Goal: Task Accomplishment & Management: Manage account settings

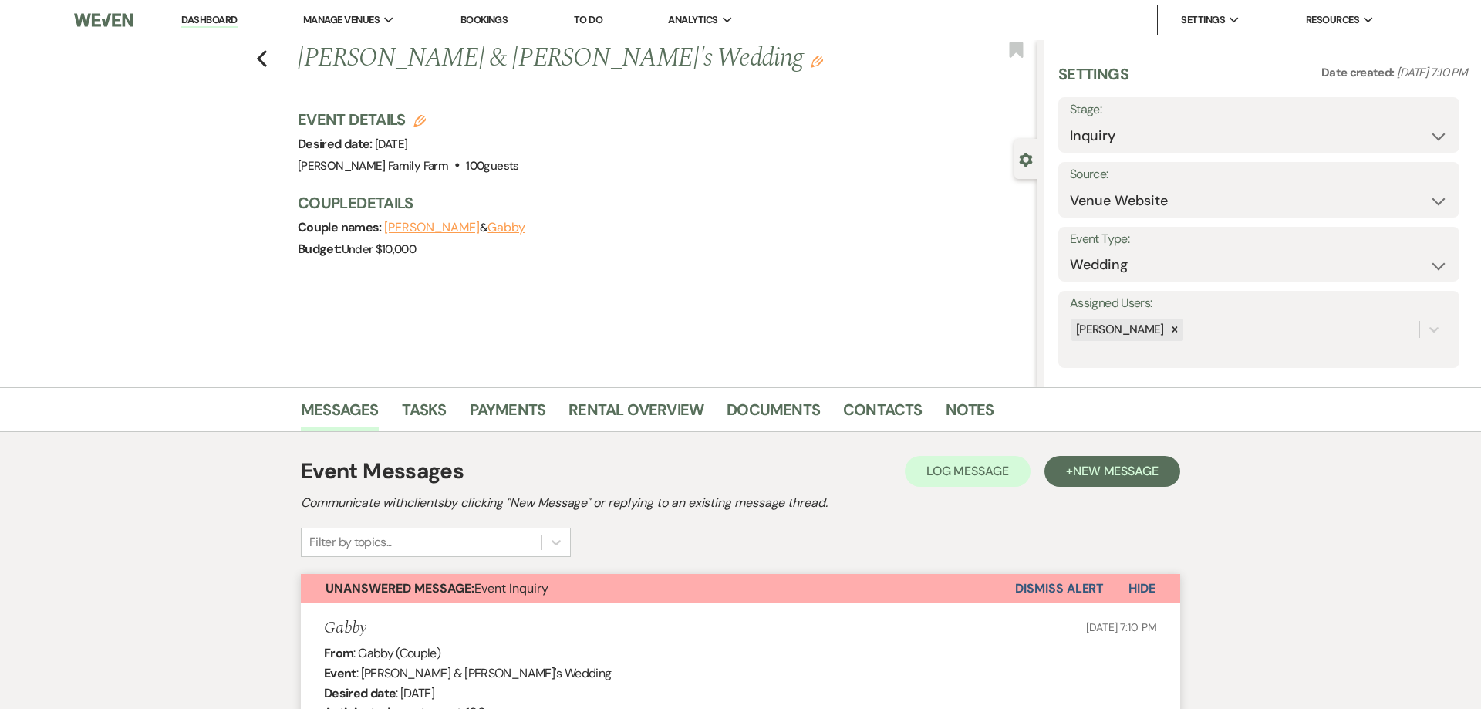
select select "5"
click at [265, 59] on icon "Previous" at bounding box center [262, 58] width 12 height 19
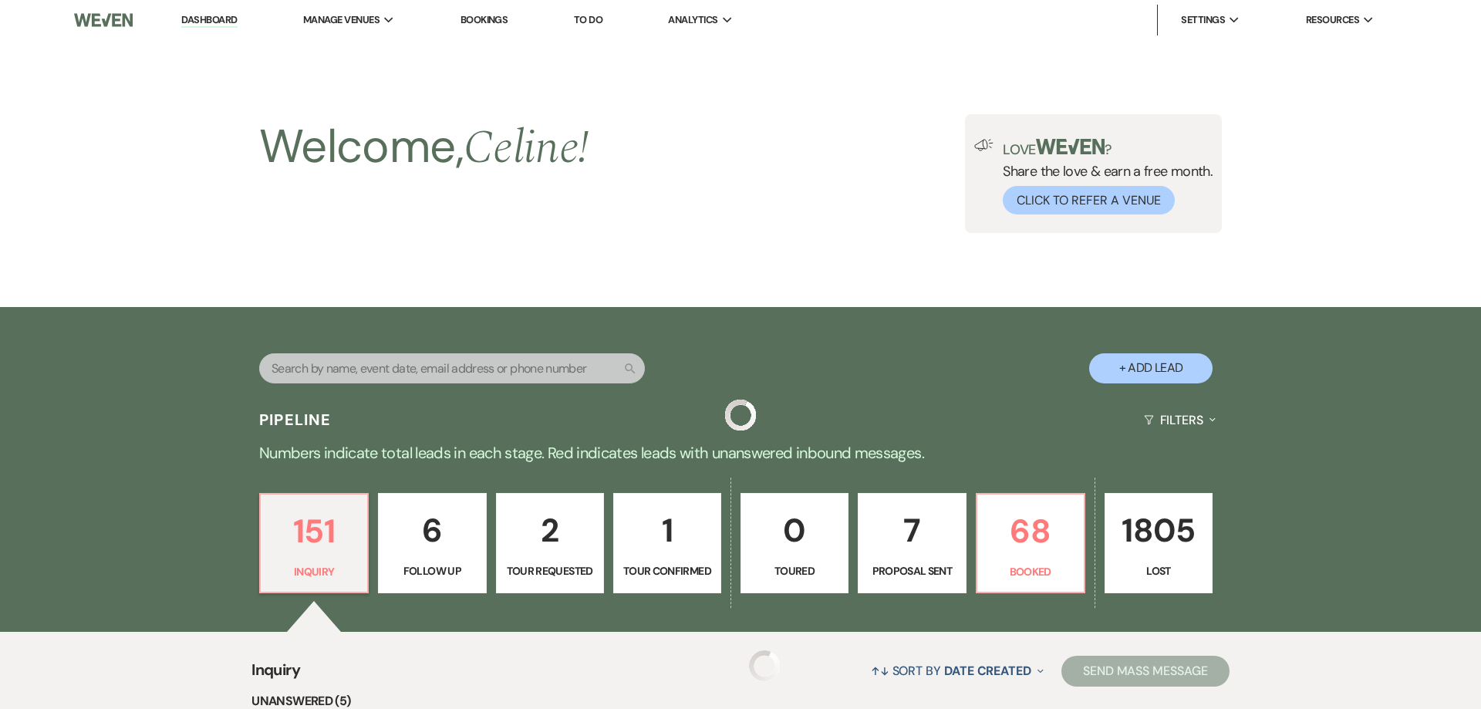
scroll to position [227, 0]
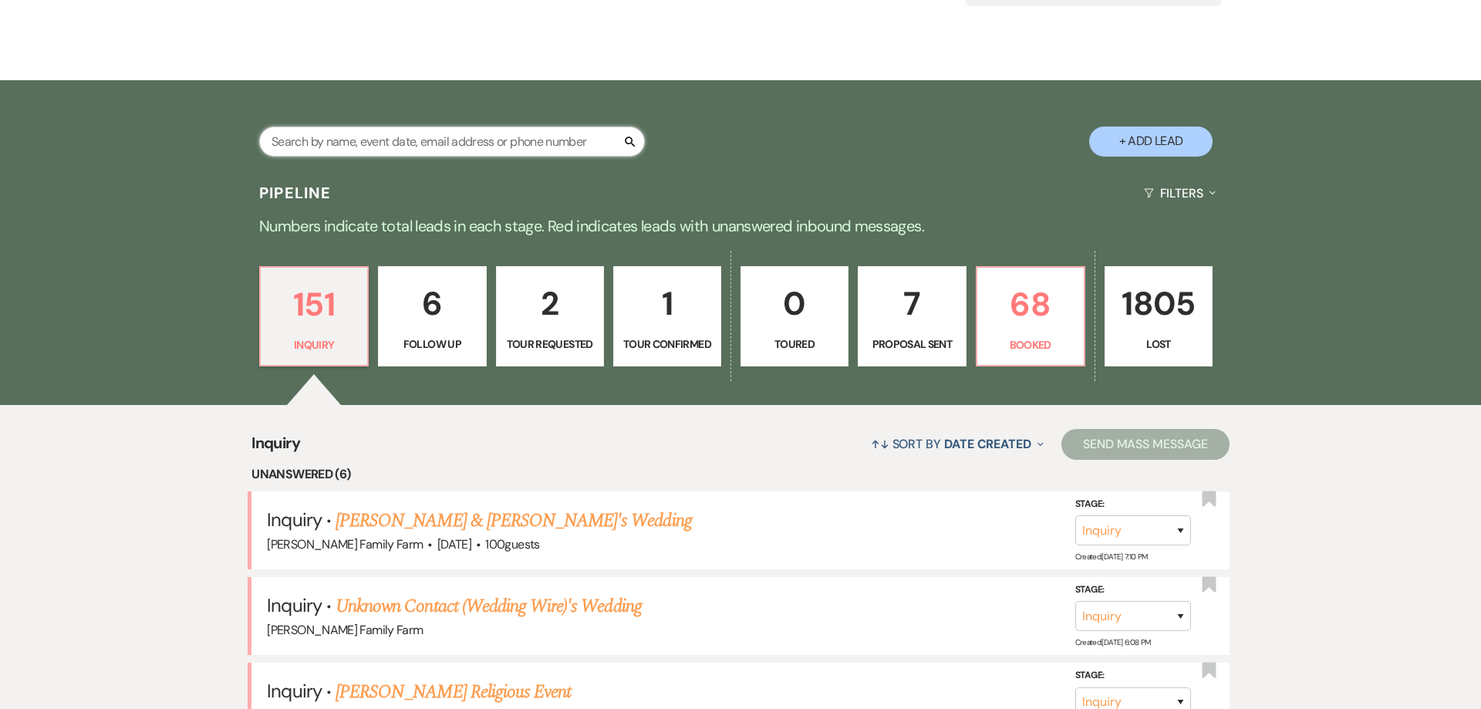
click at [570, 141] on input "text" at bounding box center [452, 141] width 386 height 30
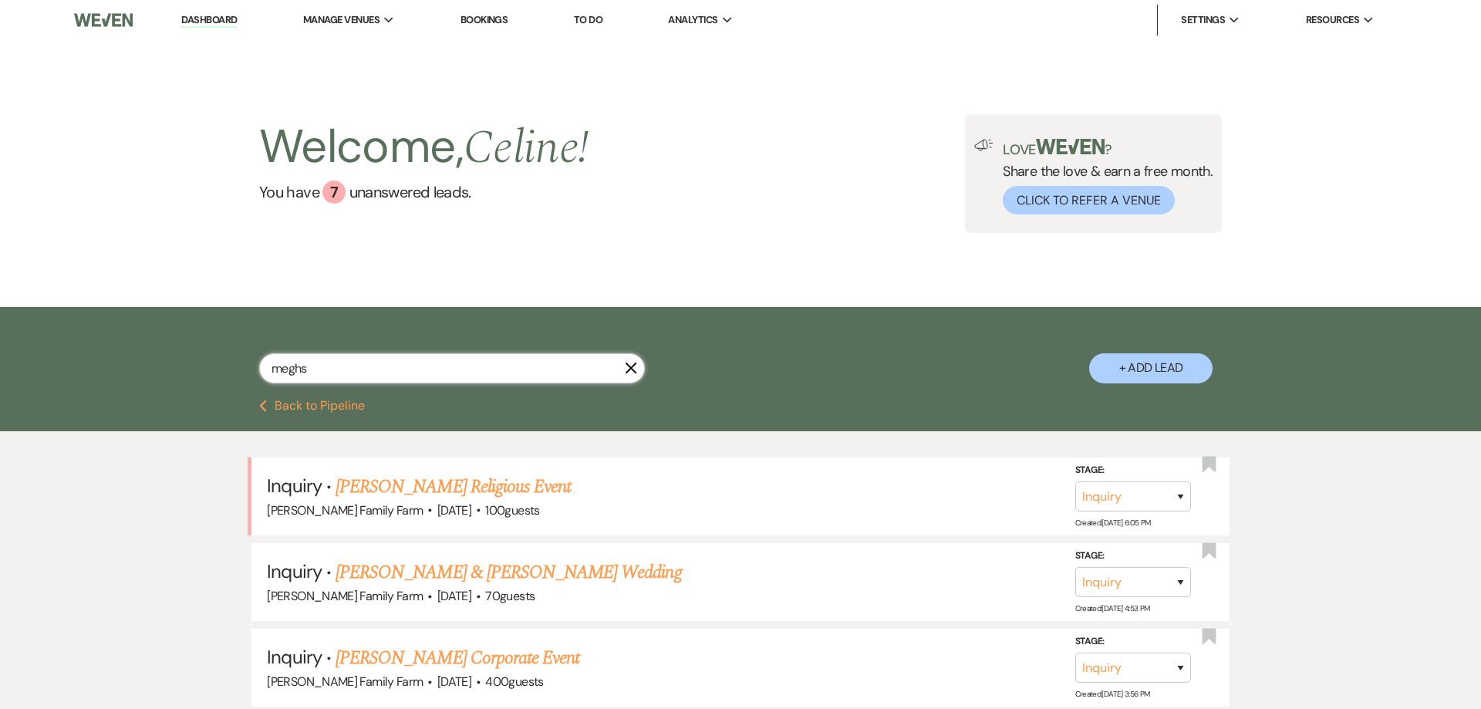
type input "megh"
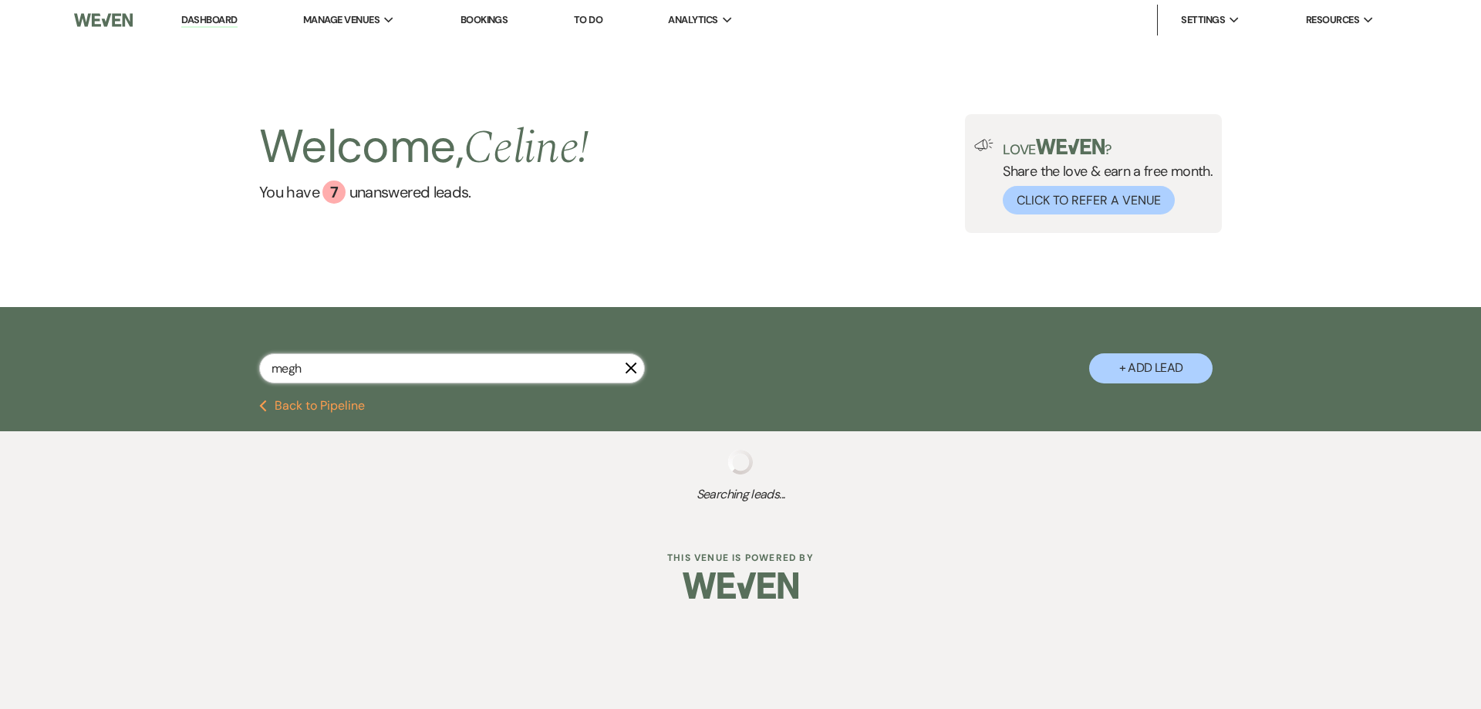
select select "8"
select select "5"
select select "8"
select select "5"
select select "8"
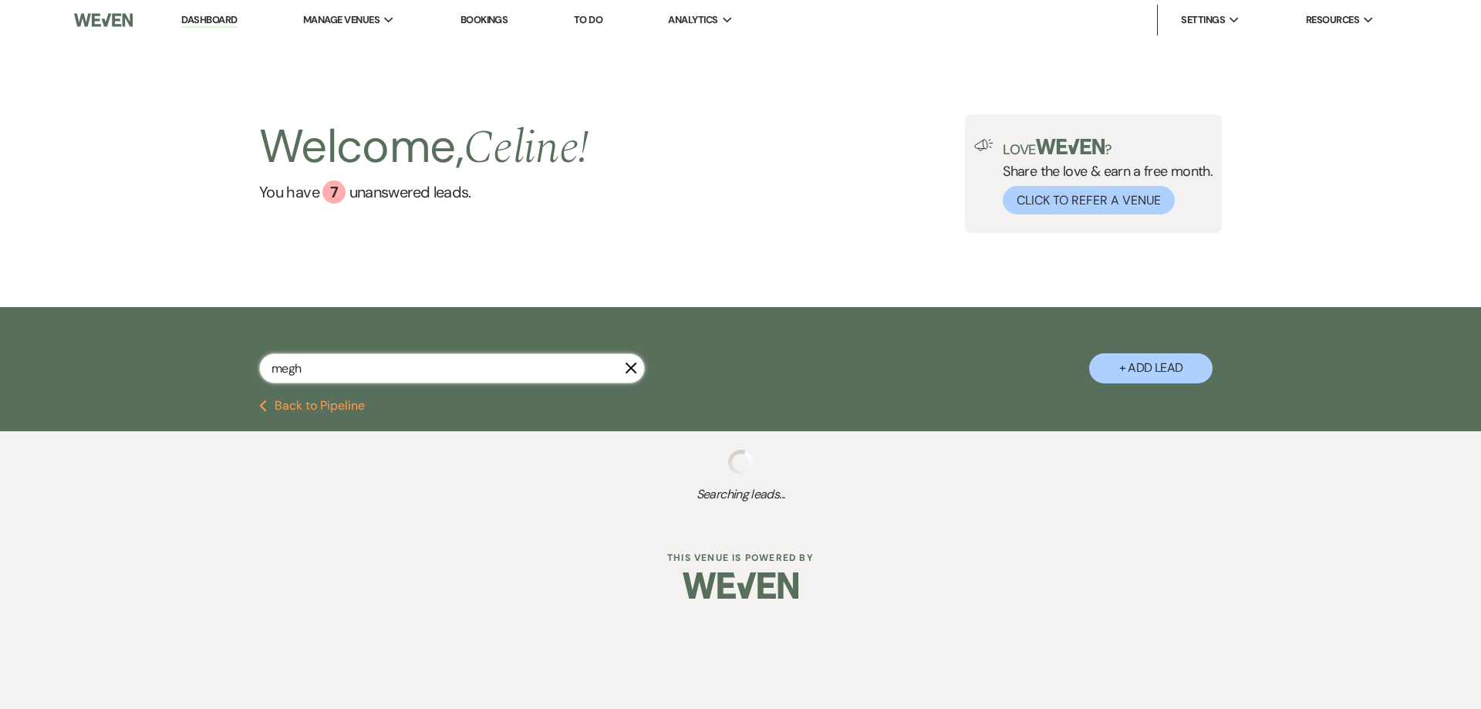
select select "5"
select select "8"
select select "5"
select select "8"
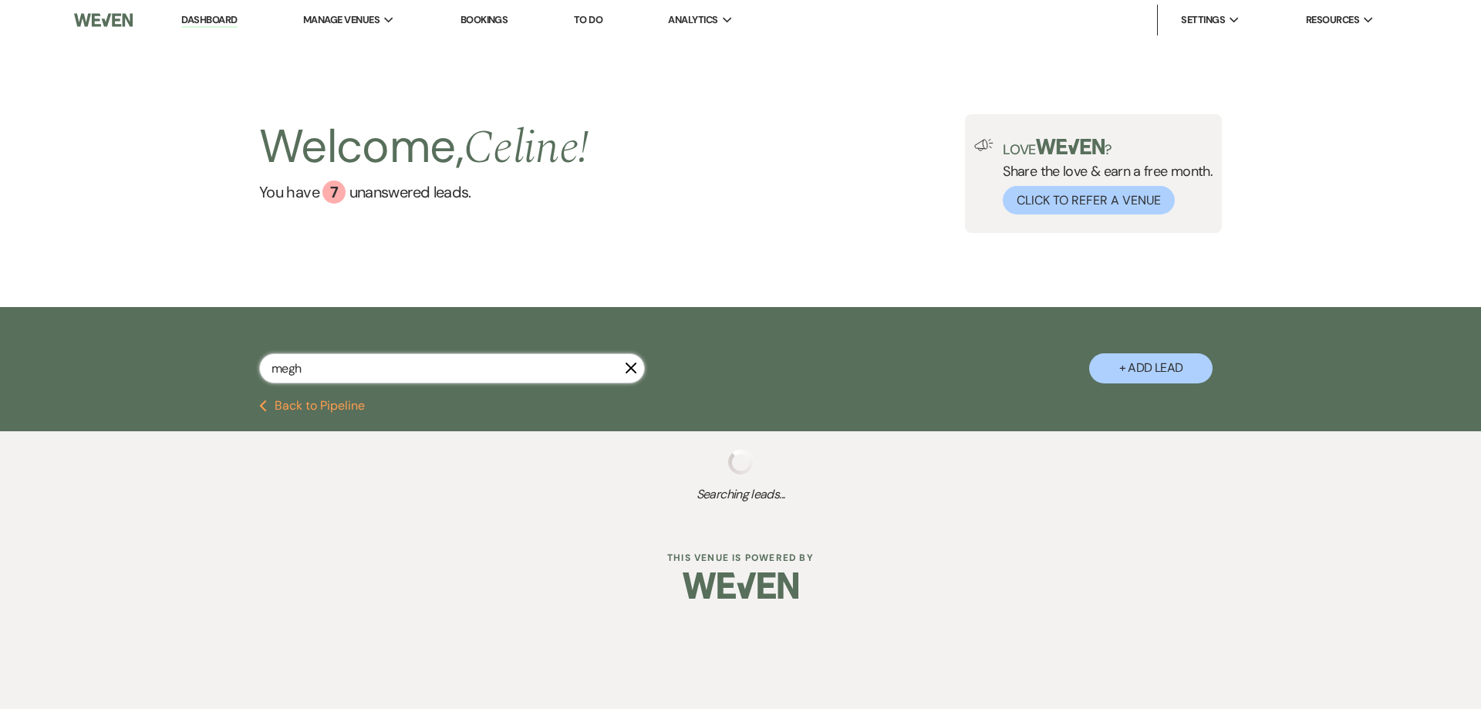
select select "5"
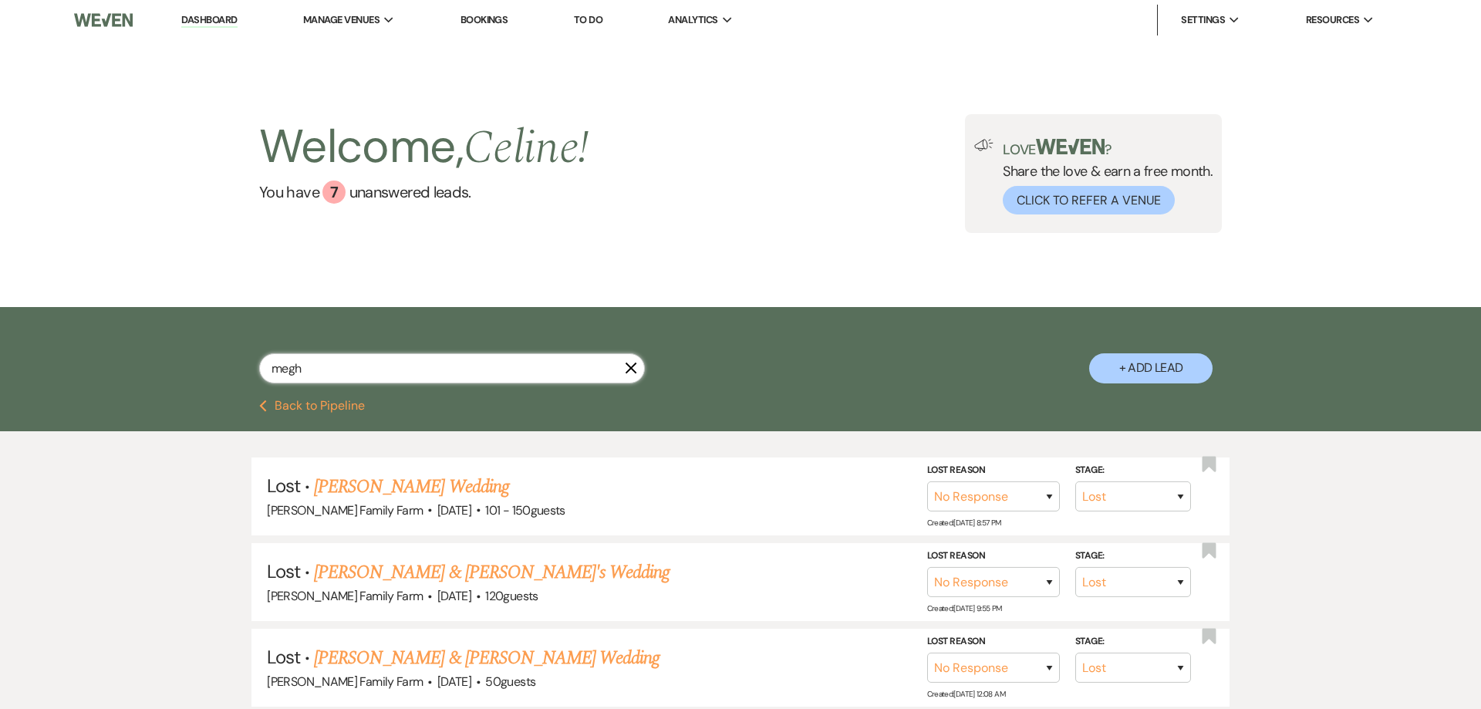
type input "meg"
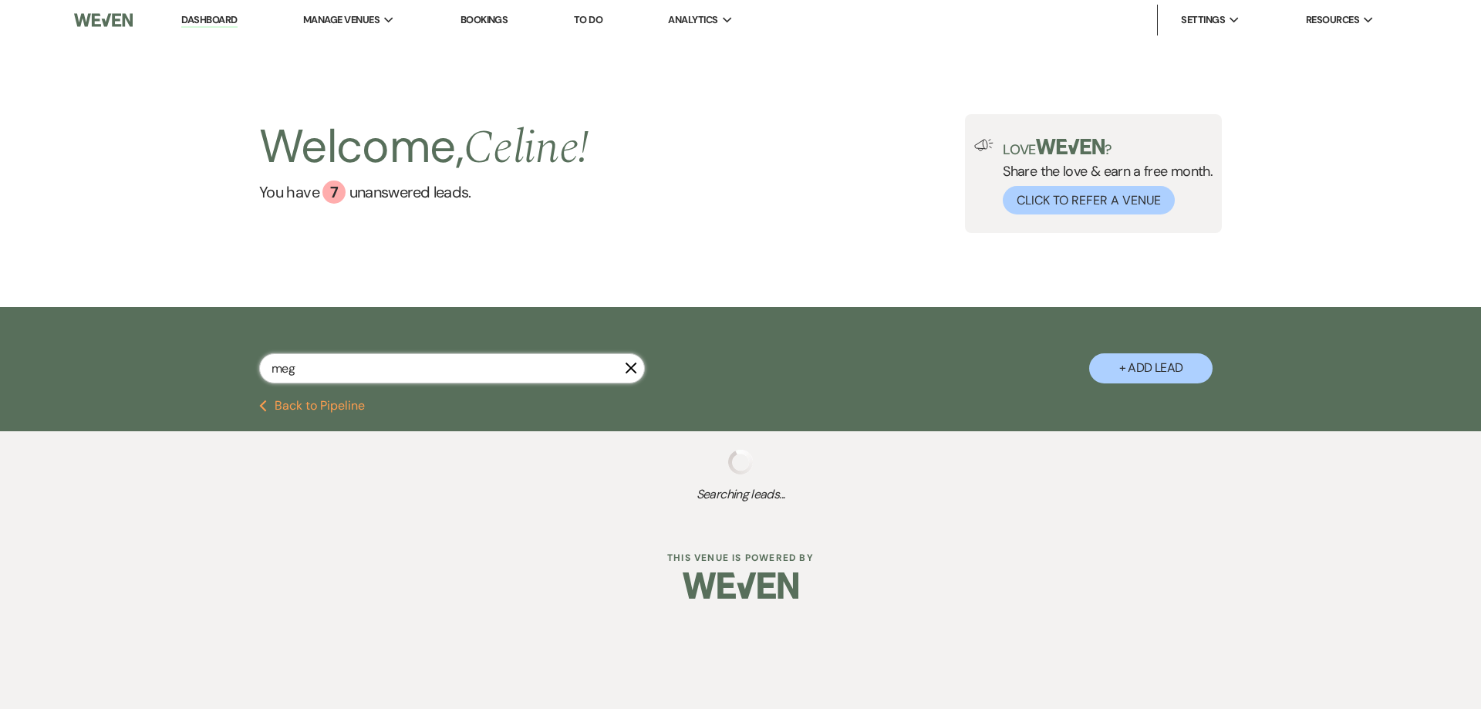
select select "8"
select select "5"
select select "8"
select select "5"
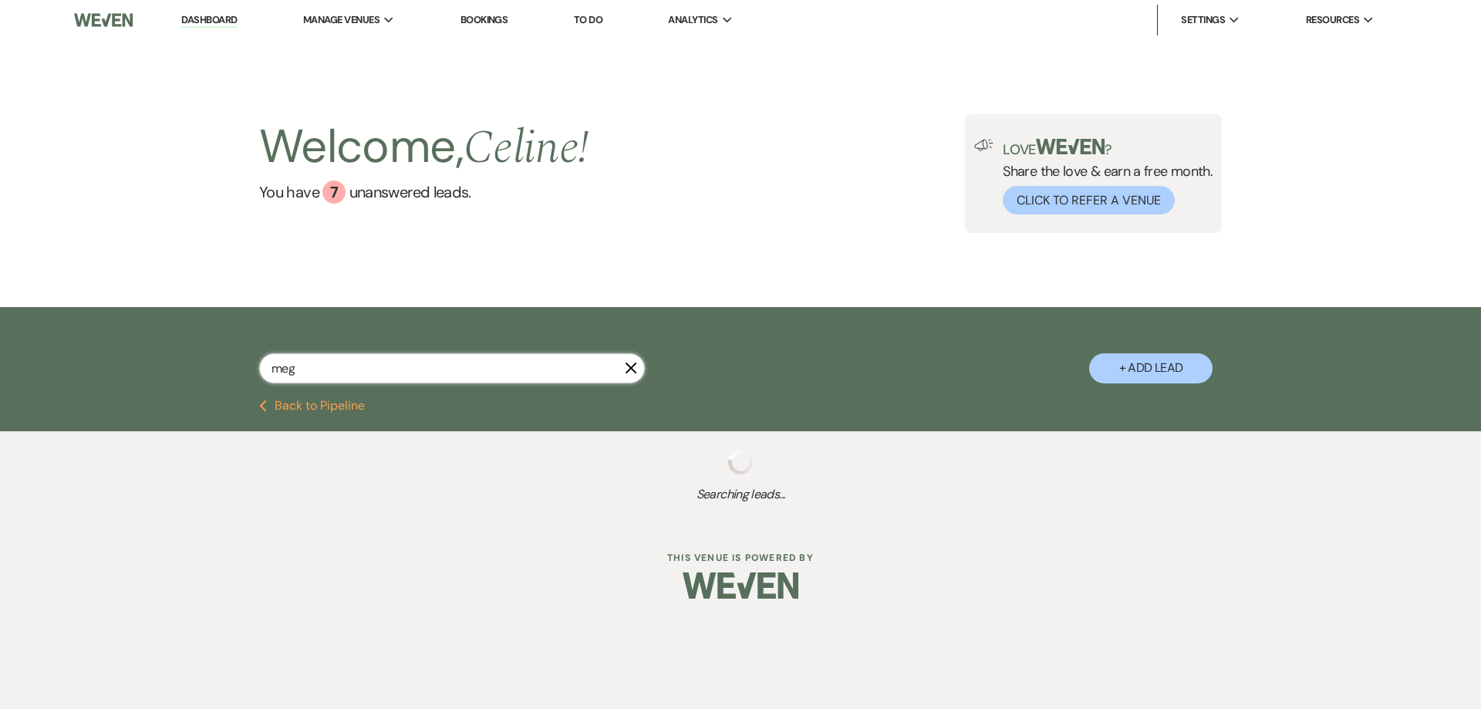
select select "8"
select select "5"
select select "8"
select select "5"
select select "8"
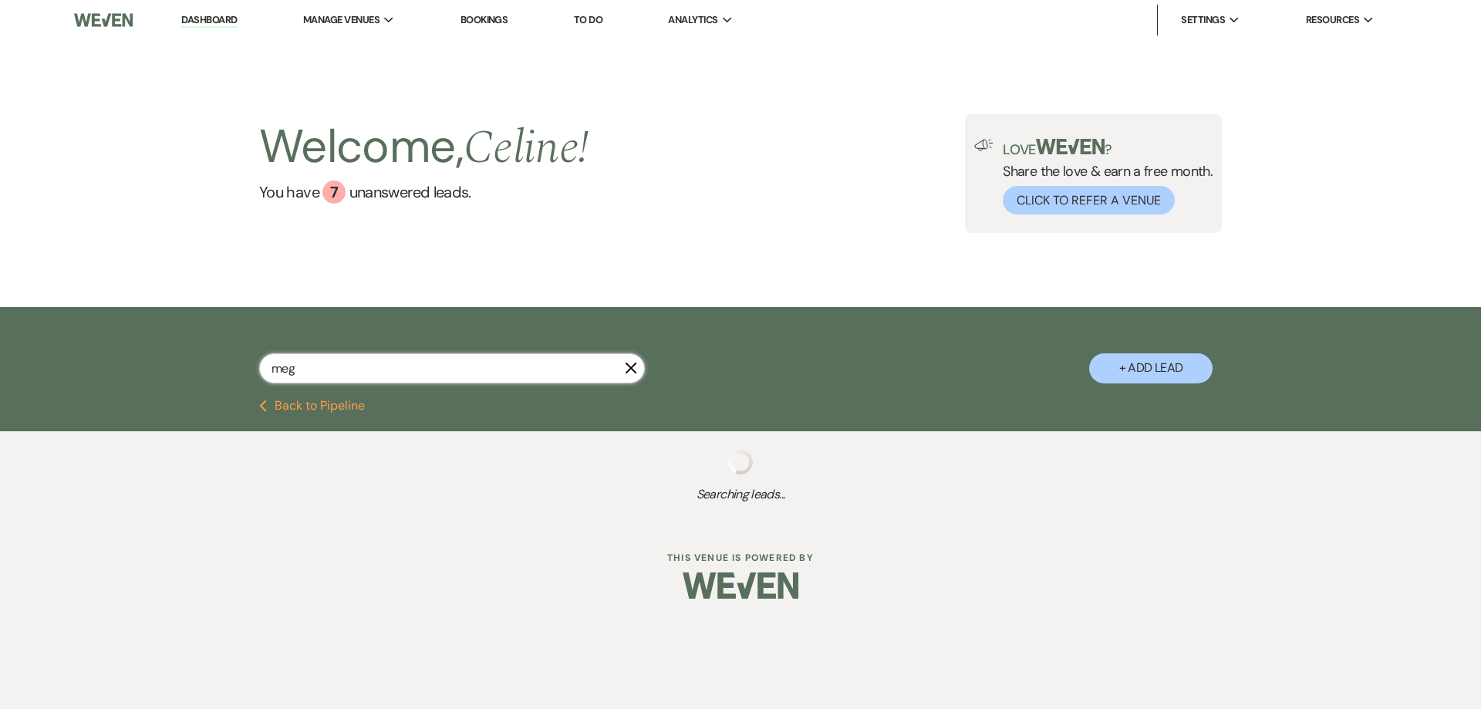
select select "8"
select select "5"
select select "8"
select select "5"
select select "8"
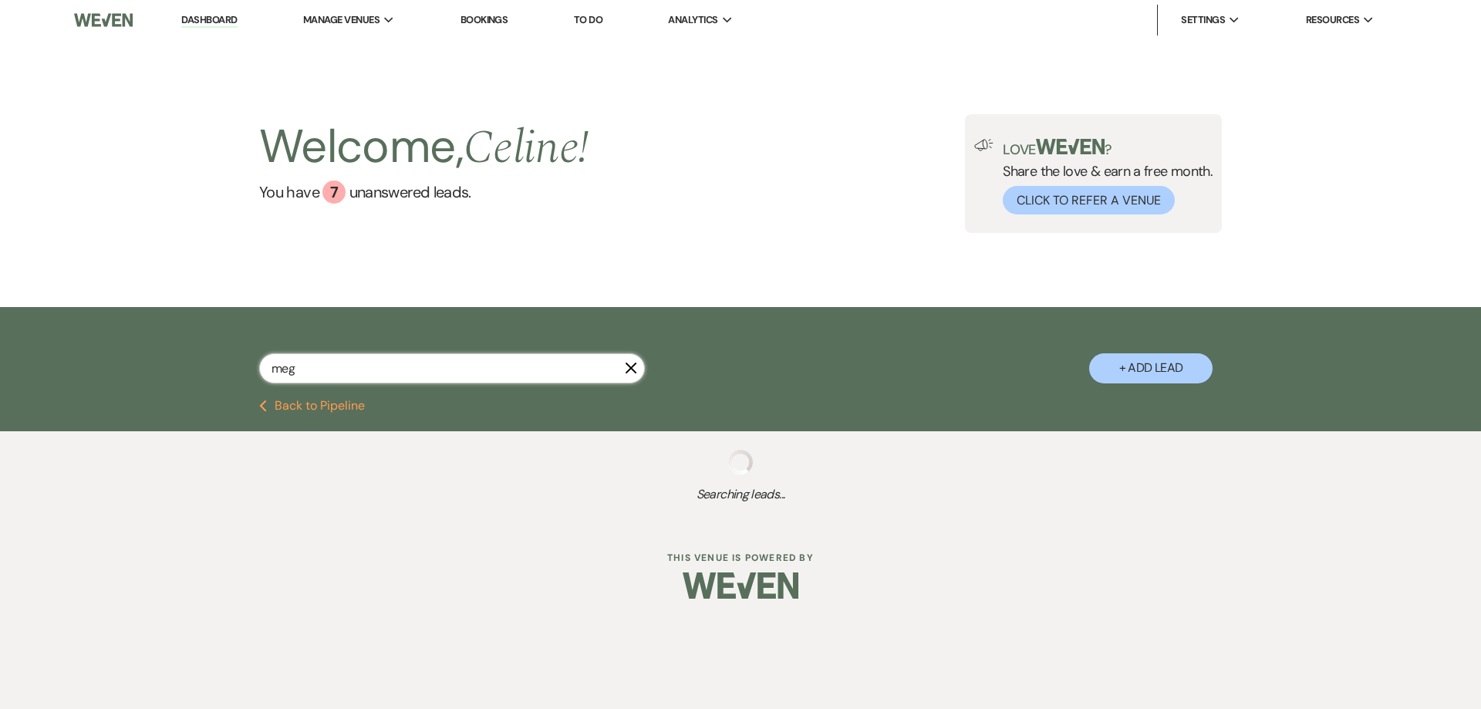
select select "8"
select select "5"
select select "8"
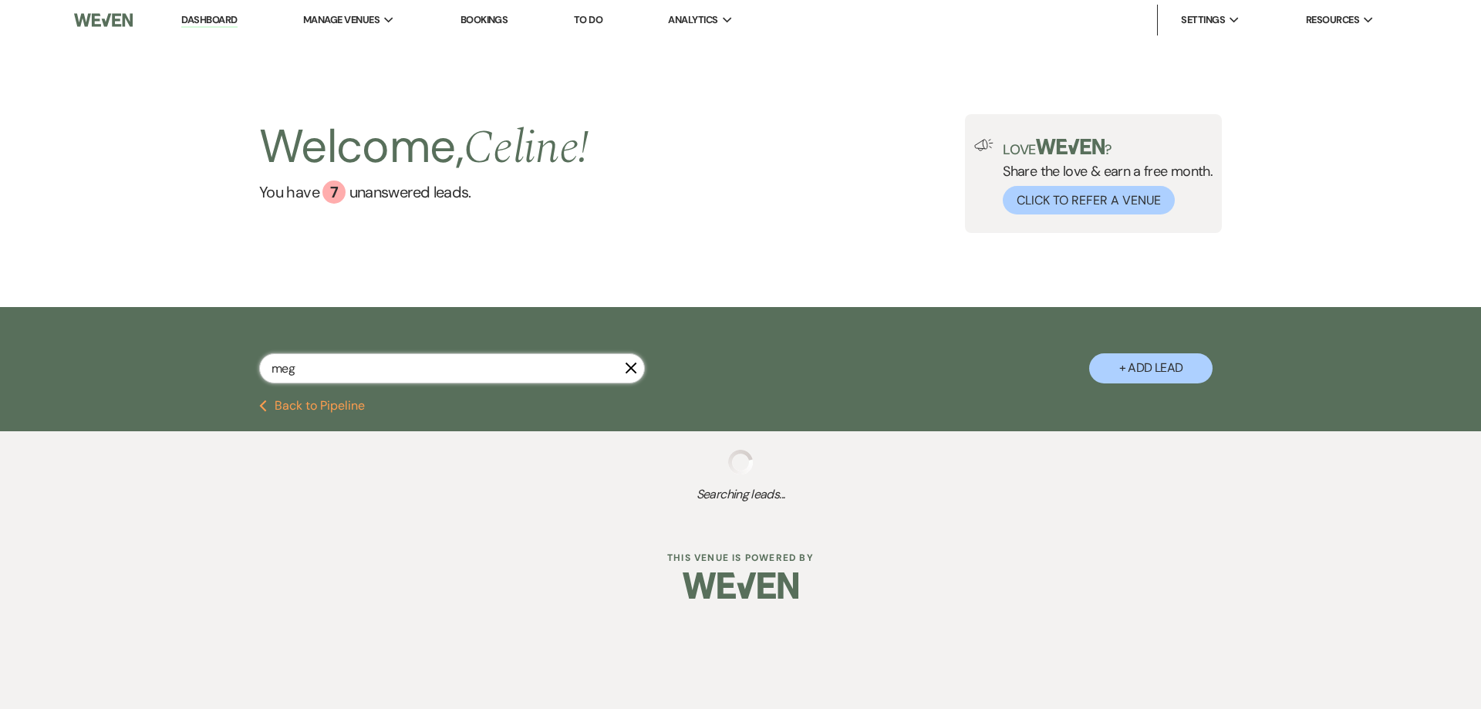
select select "5"
select select "8"
select select "5"
select select "8"
select select "5"
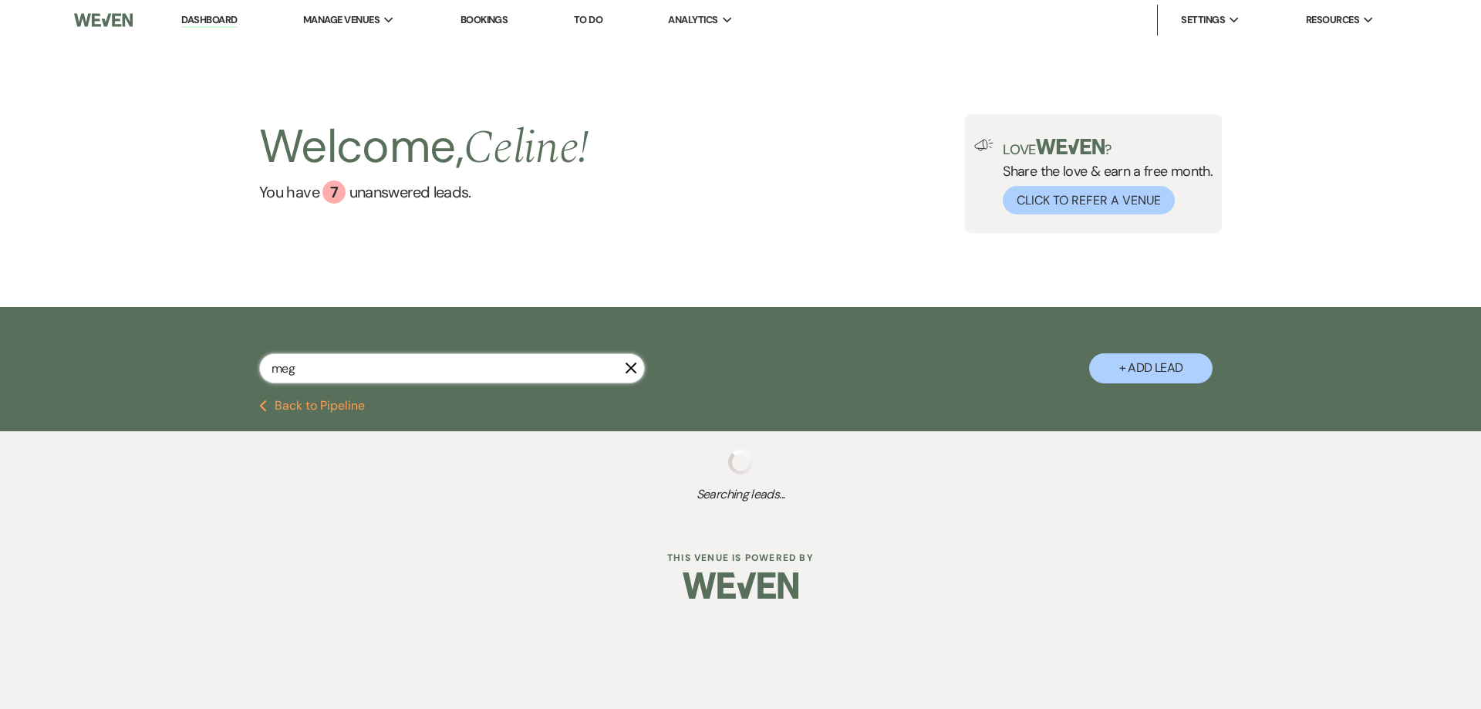
select select "8"
select select "5"
select select "8"
select select "5"
select select "8"
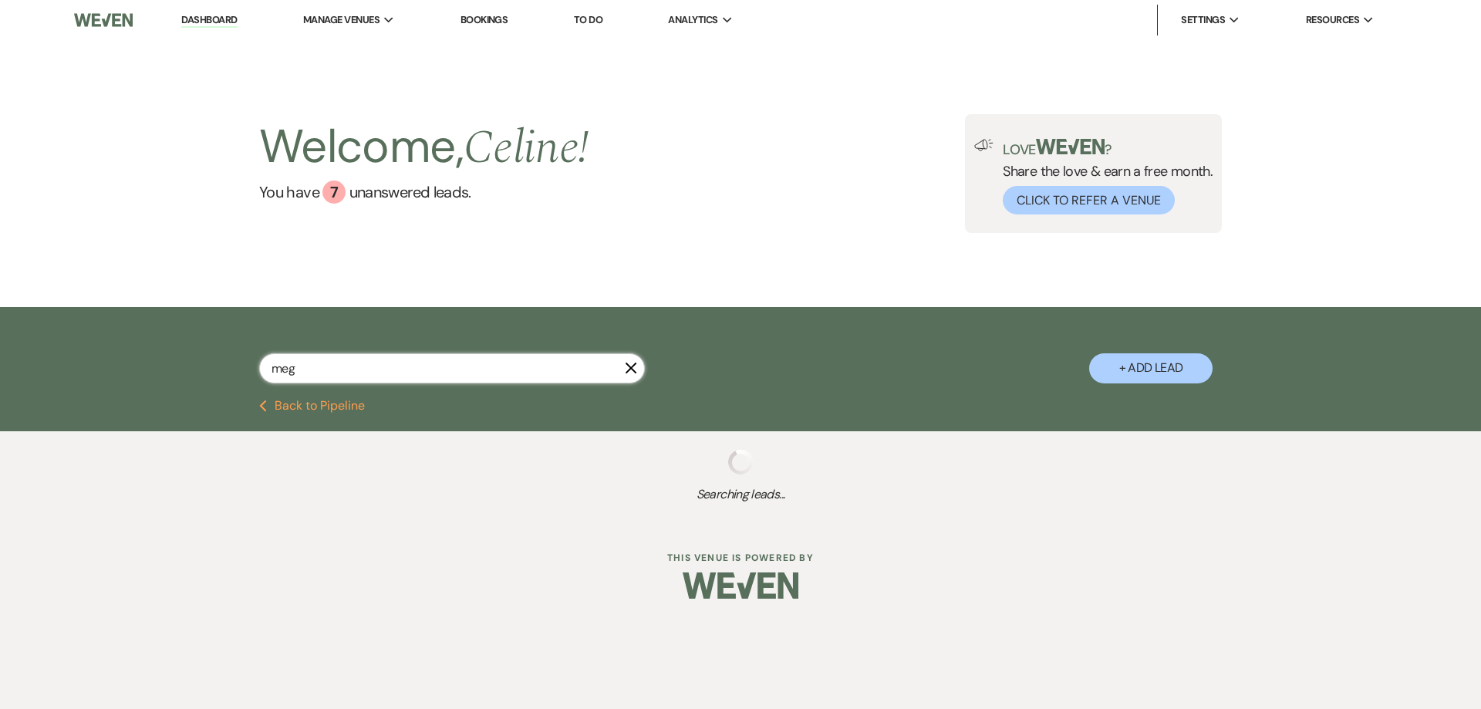
select select "5"
select select "8"
select select "5"
select select "8"
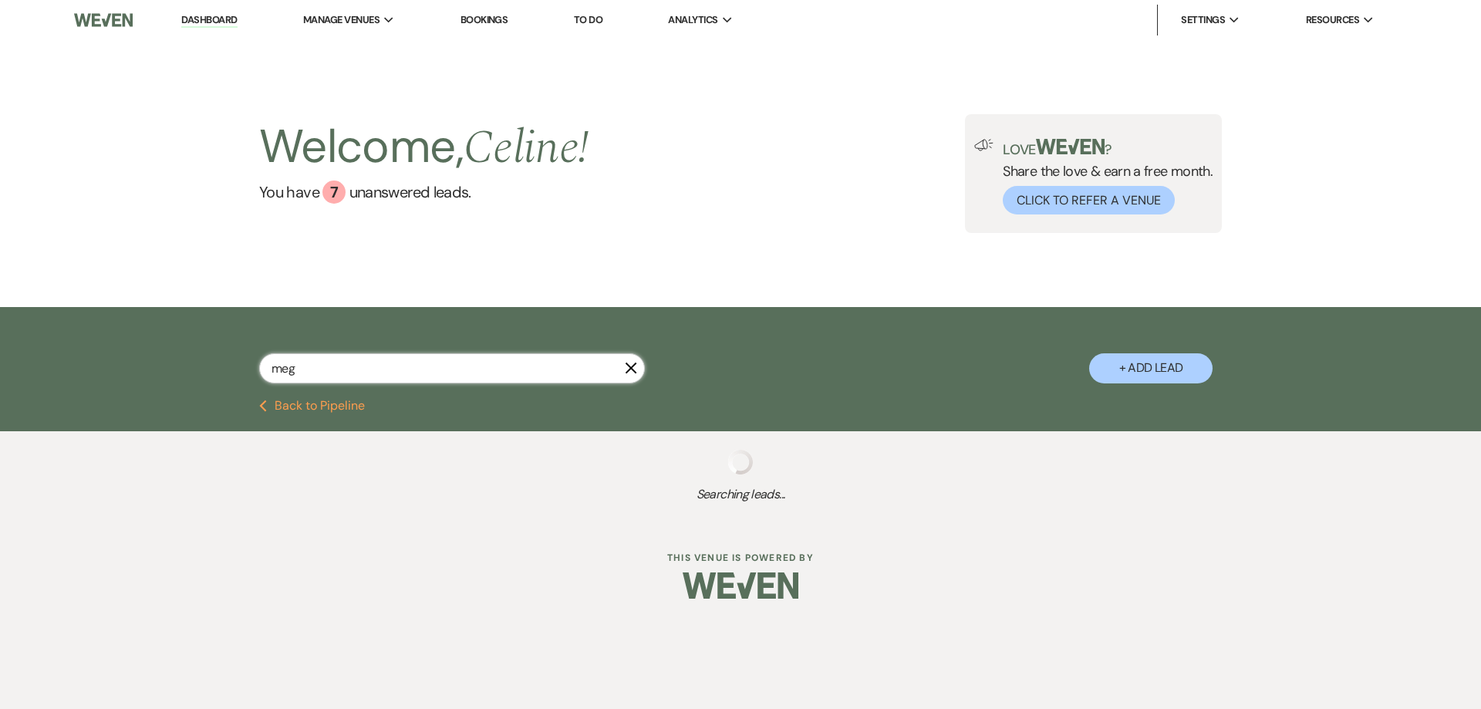
select select "8"
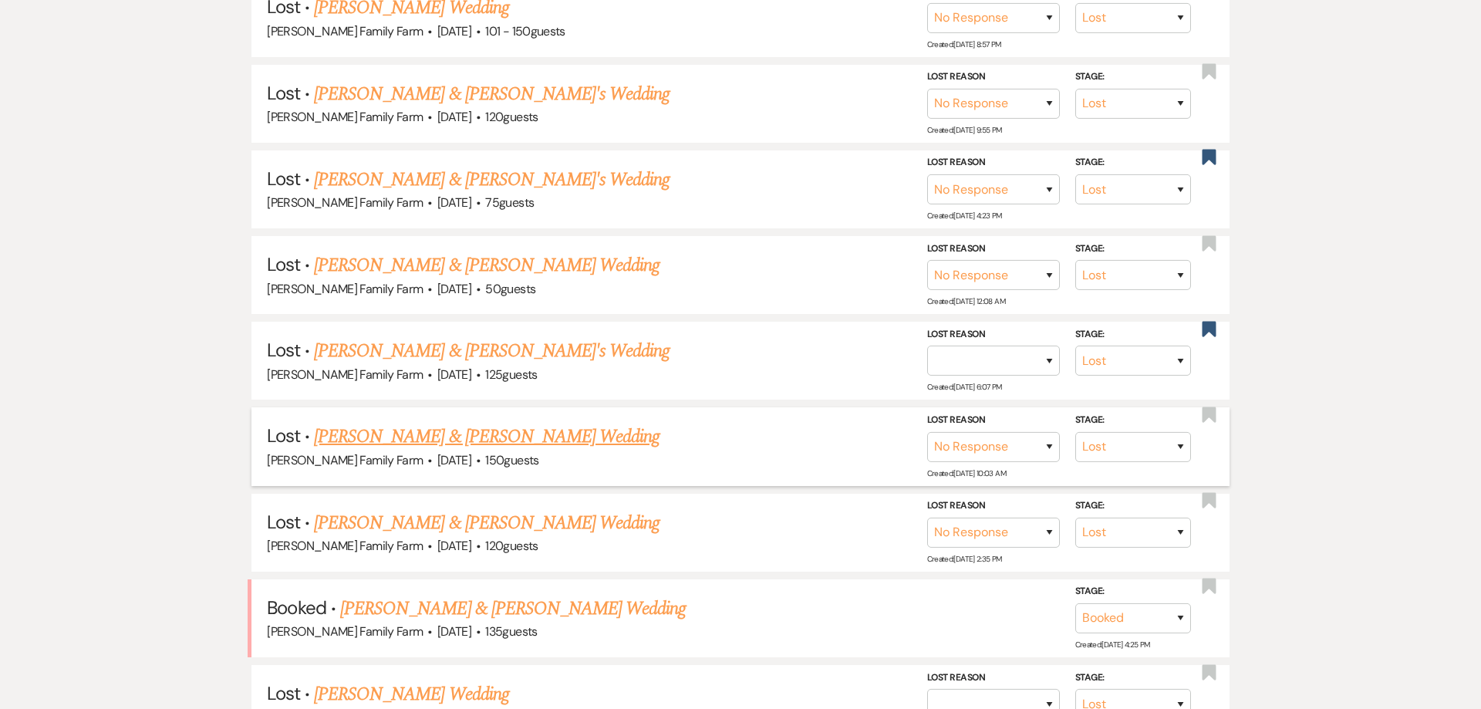
scroll to position [767, 0]
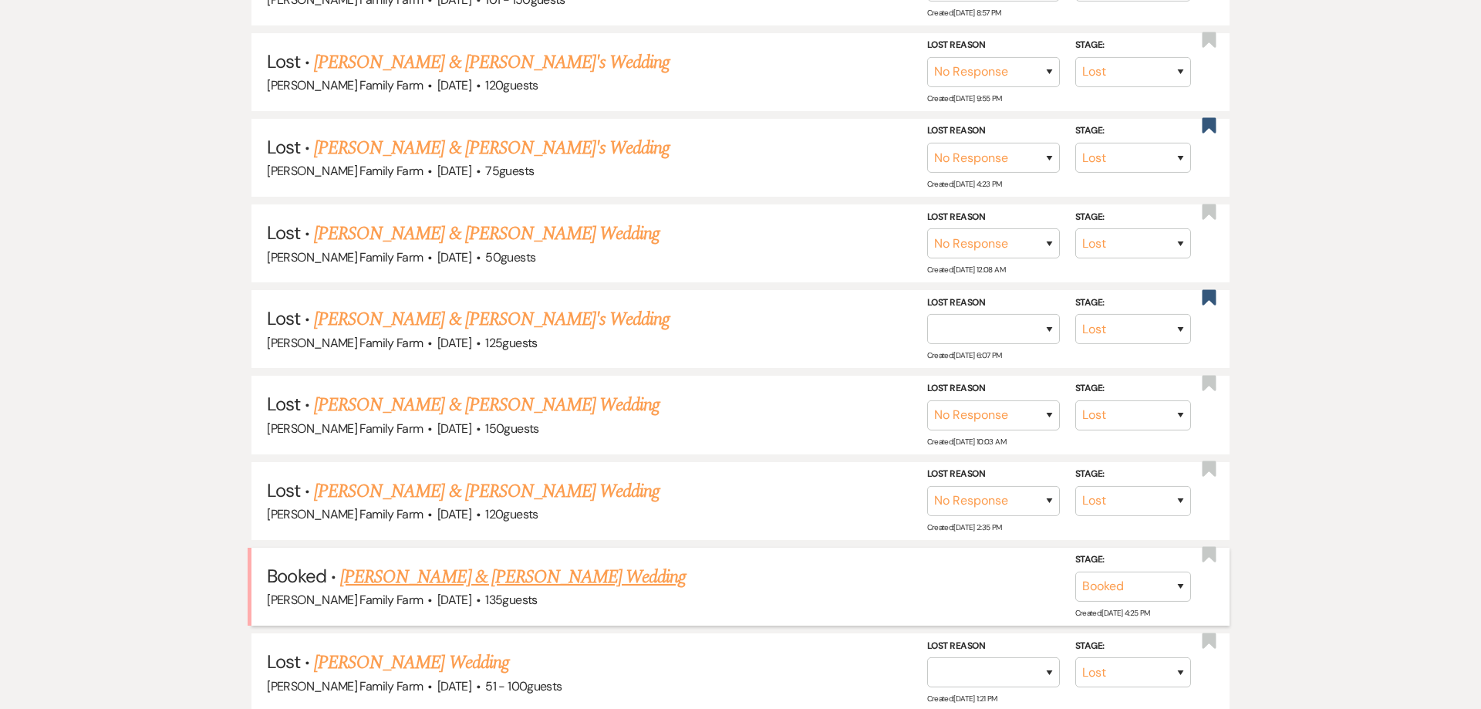
type input "meg"
click at [523, 572] on link "[PERSON_NAME] & [PERSON_NAME] Wedding" at bounding box center [512, 578] width 345 height 28
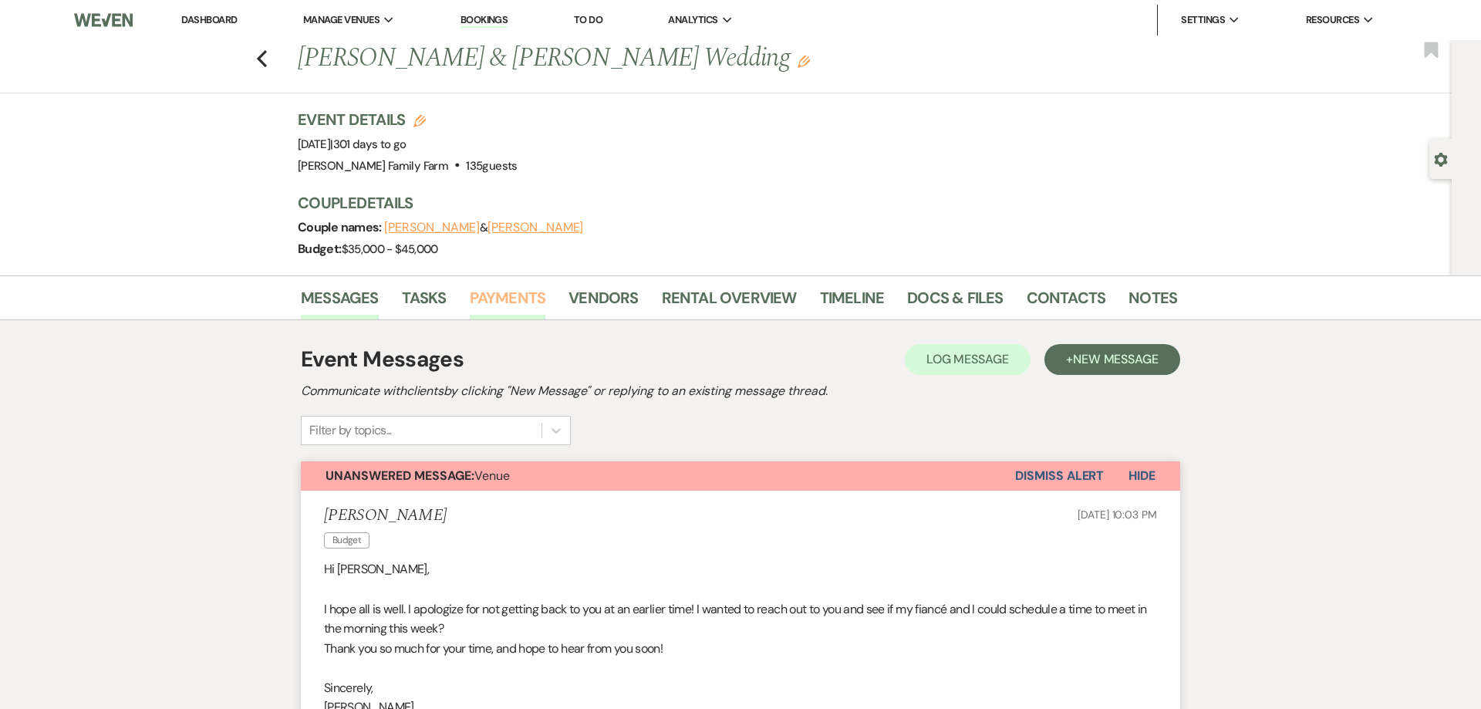
click at [483, 298] on link "Payments" at bounding box center [508, 302] width 76 height 34
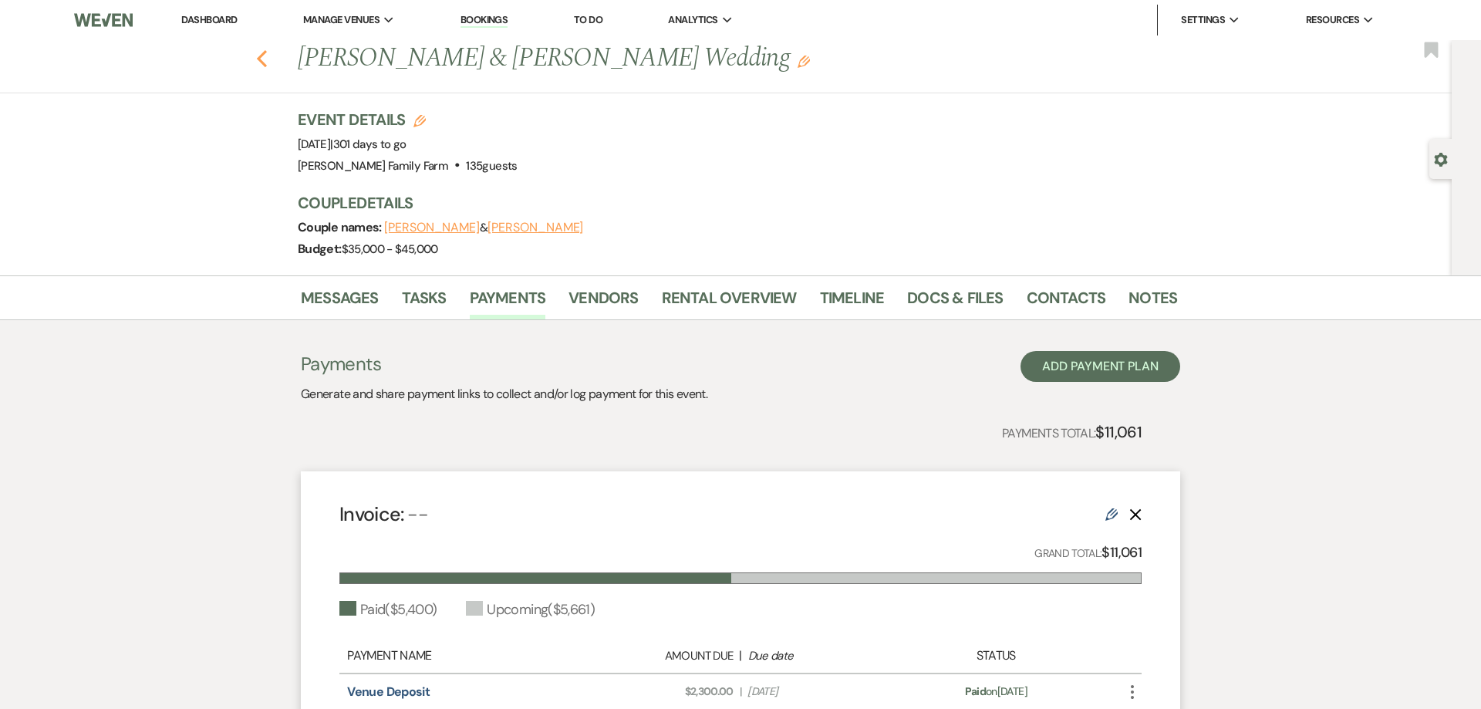
click at [261, 65] on icon "Previous" at bounding box center [262, 58] width 12 height 19
select select "8"
select select "5"
select select "8"
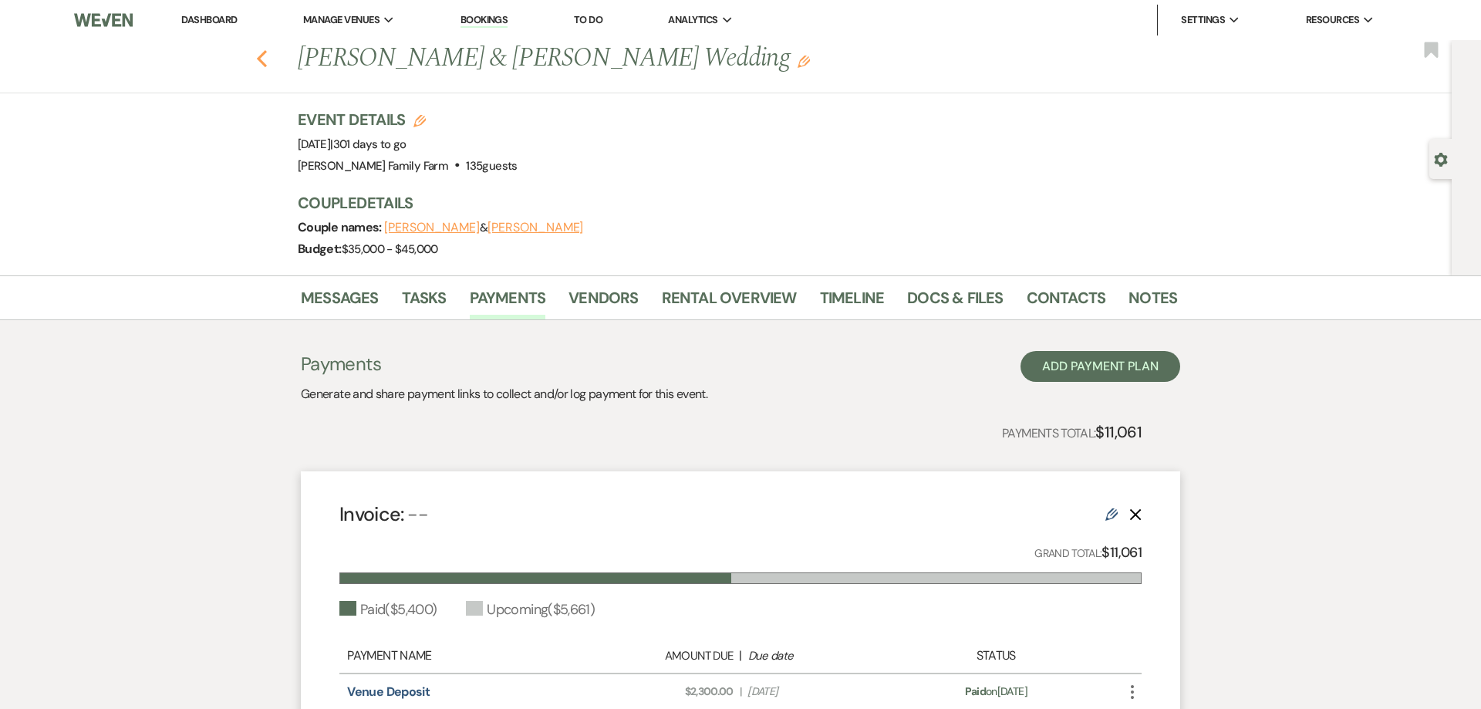
select select "5"
select select "8"
select select "5"
select select "8"
select select "5"
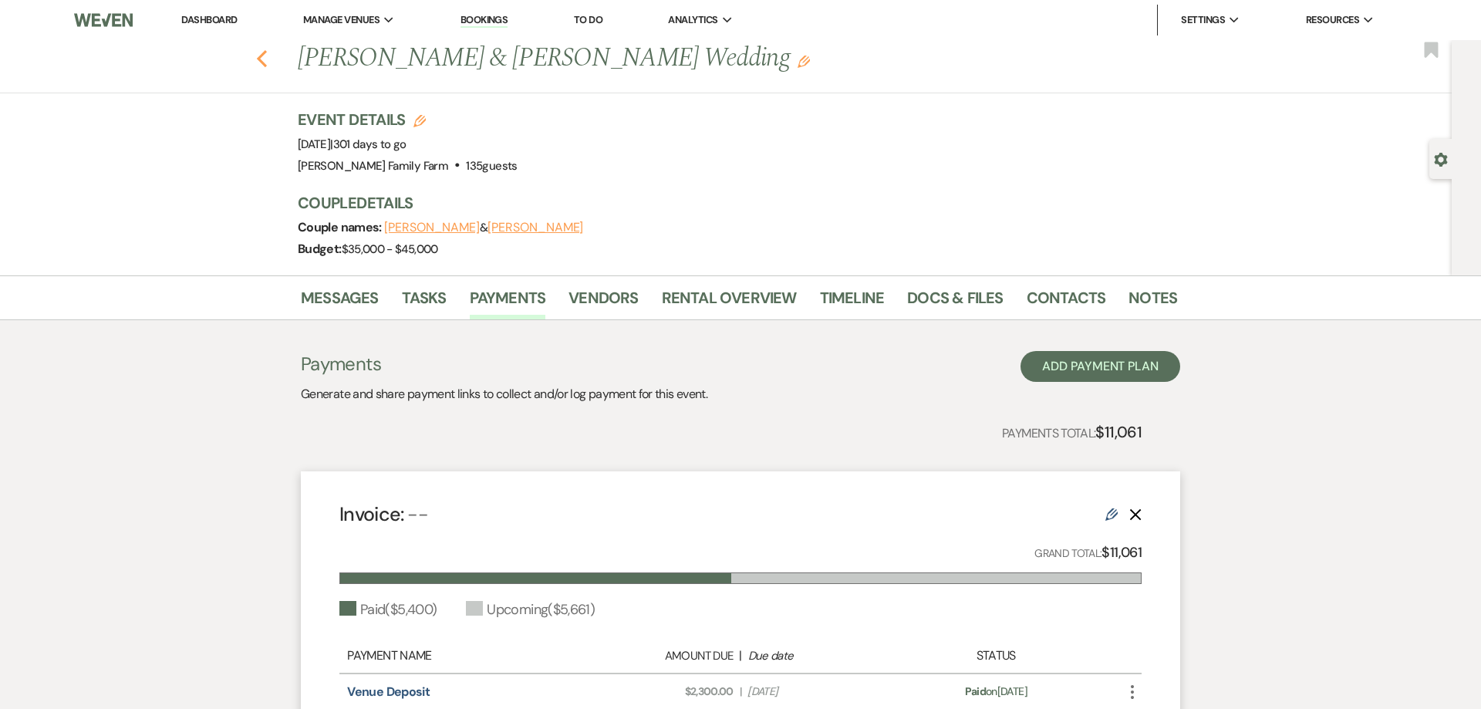
select select "8"
select select "5"
select select "8"
select select "5"
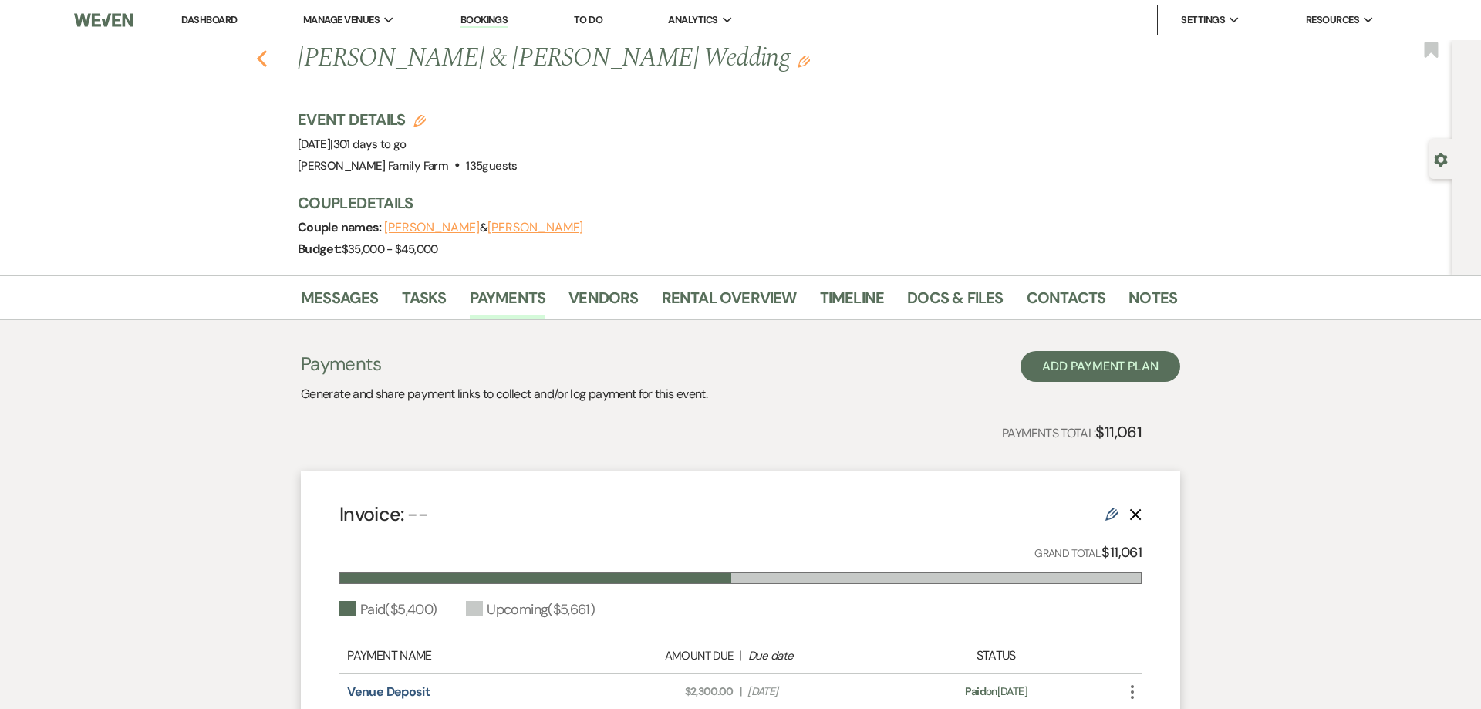
select select "8"
select select "5"
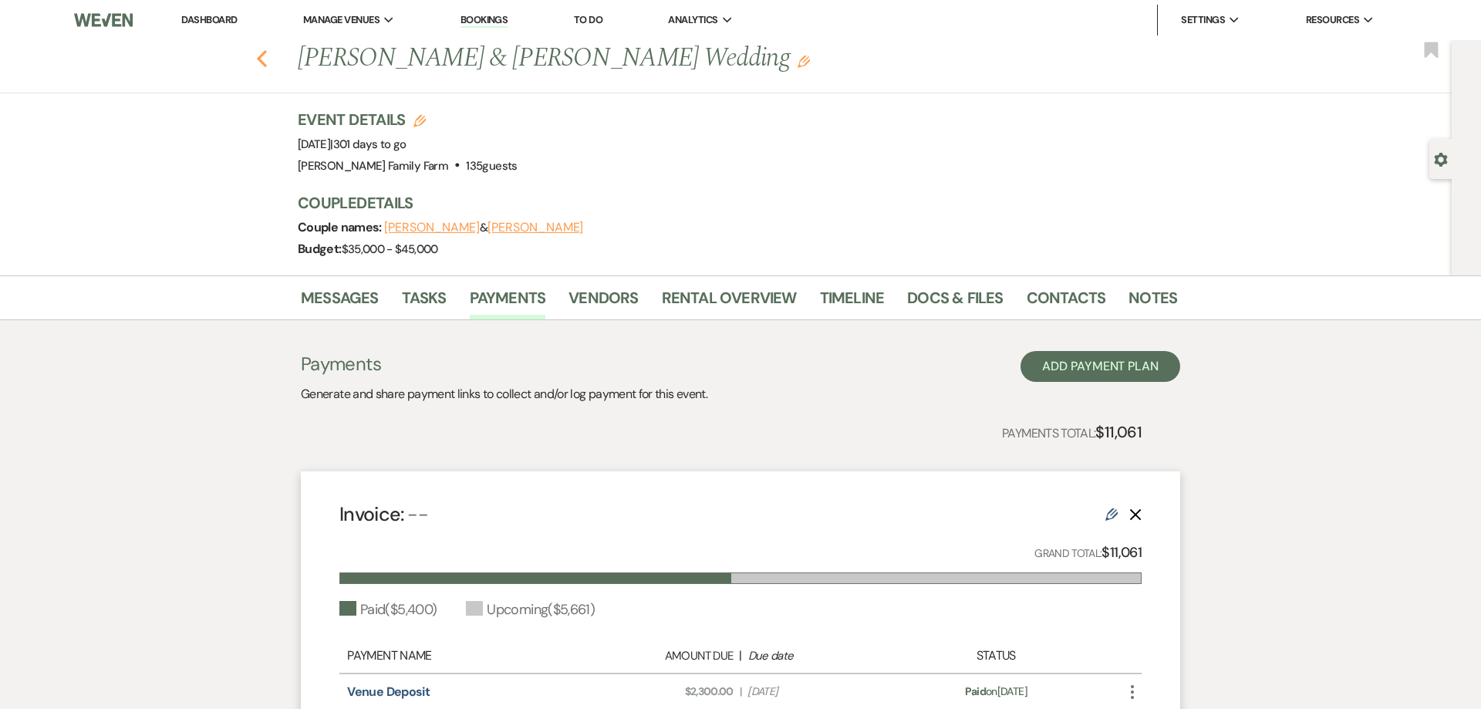
select select "8"
select select "5"
select select "8"
select select "5"
select select "8"
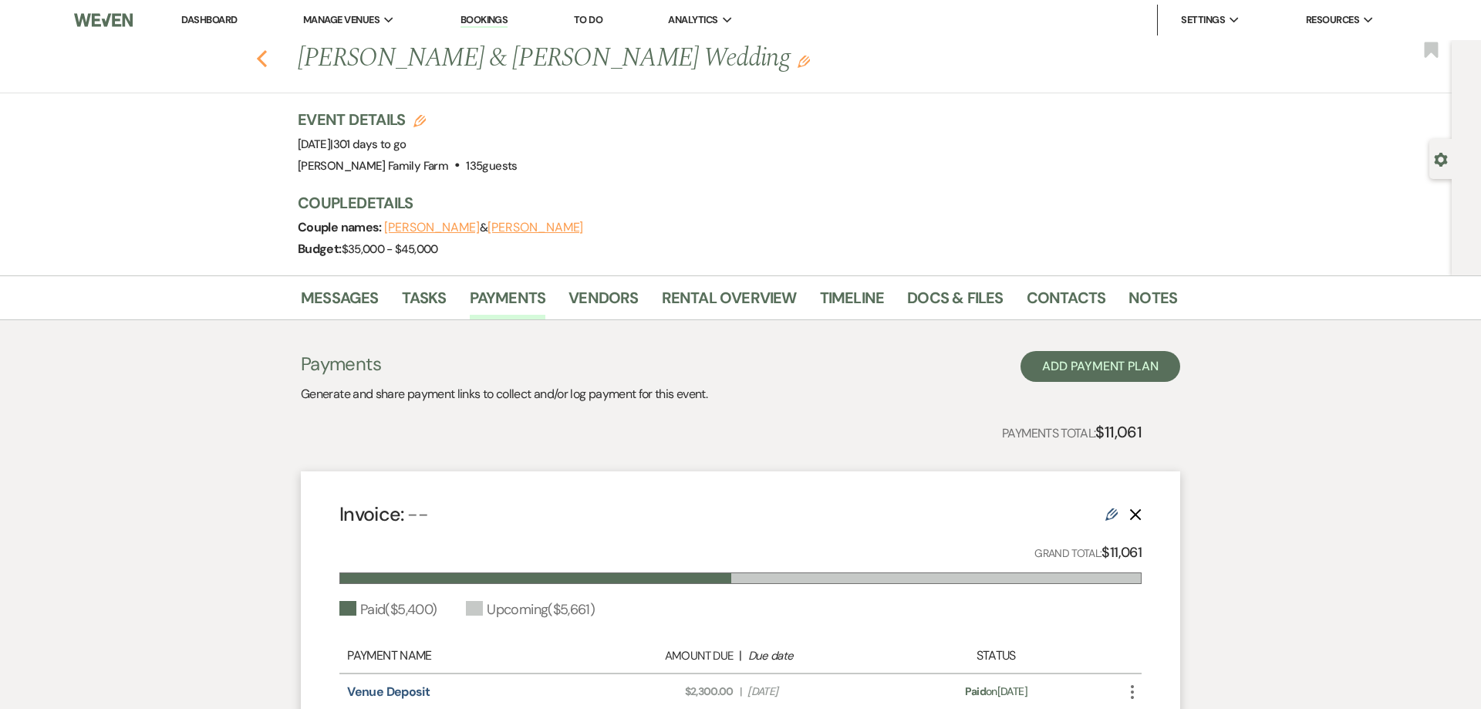
select select "5"
select select "8"
select select "5"
select select "8"
select select "5"
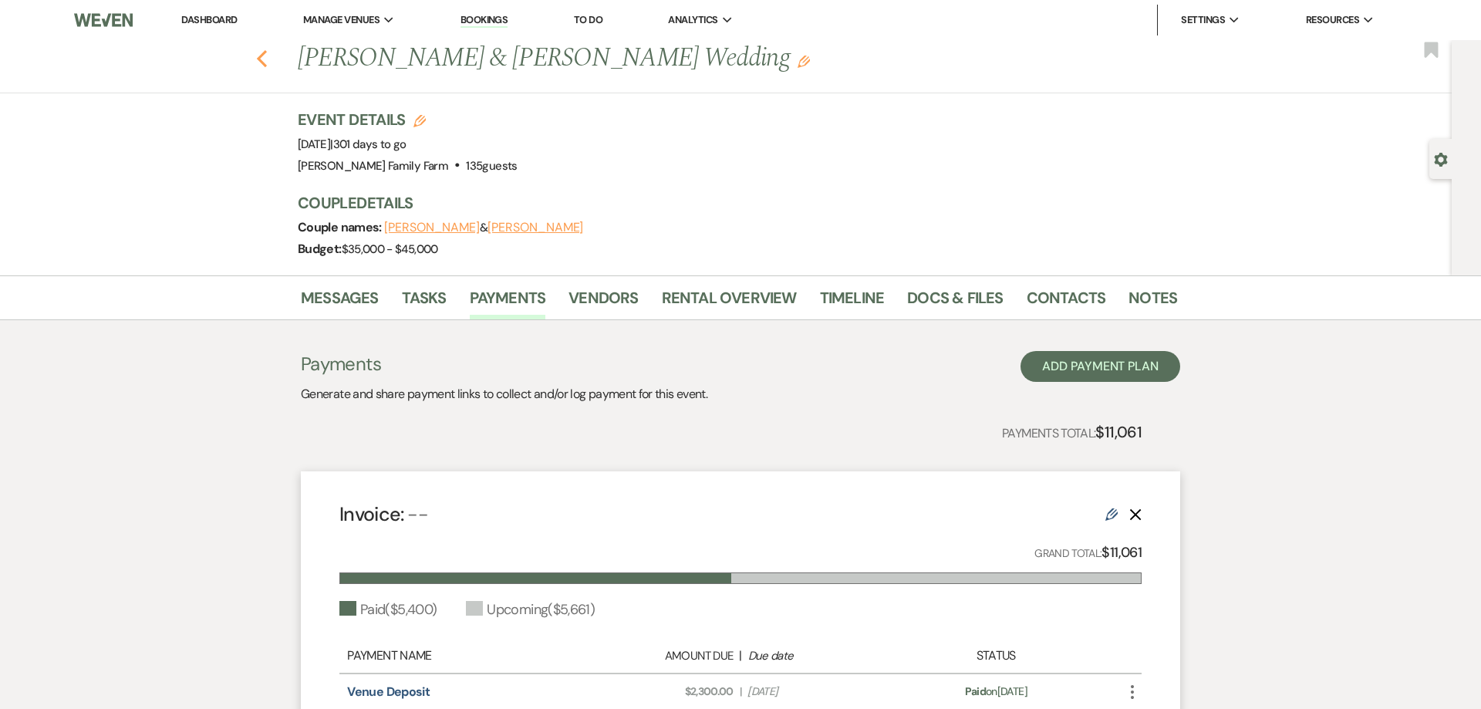
select select "8"
select select "5"
select select "8"
select select "5"
select select "8"
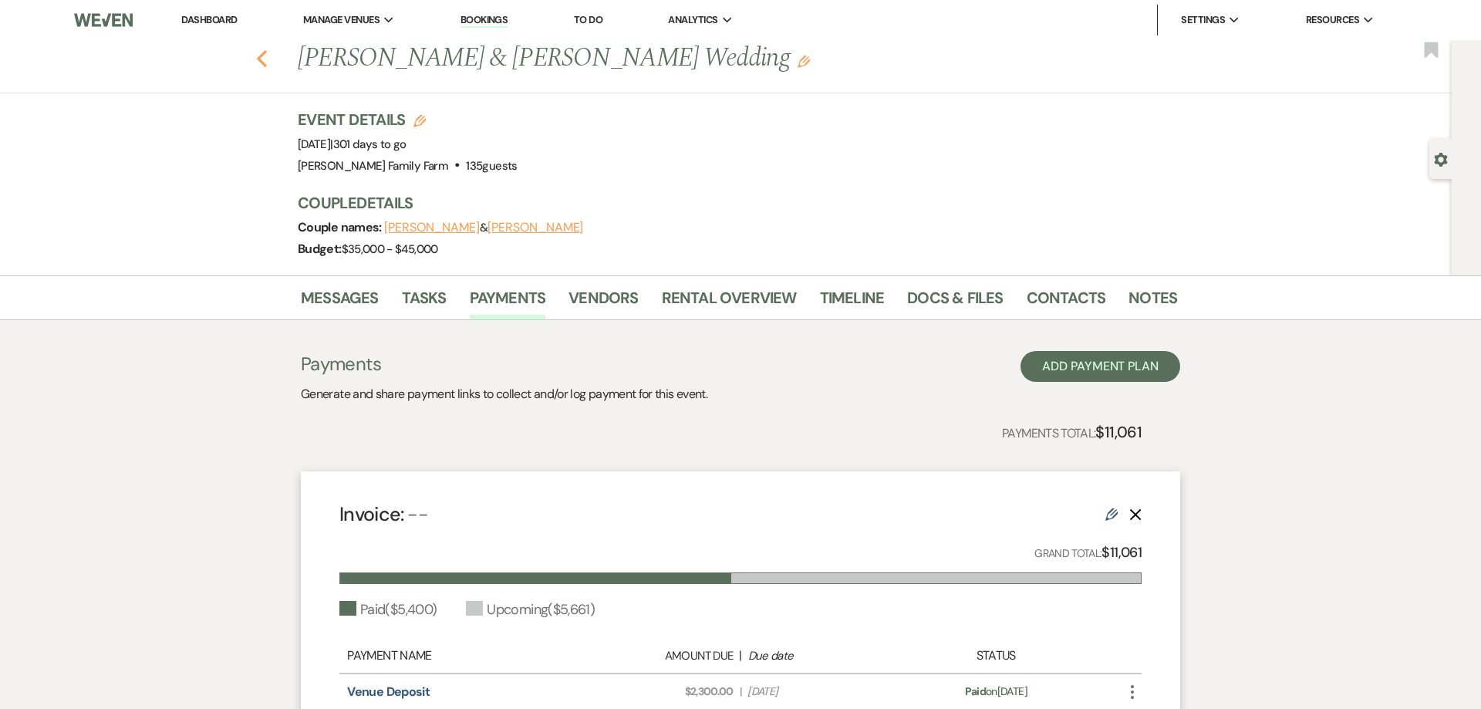
select select "8"
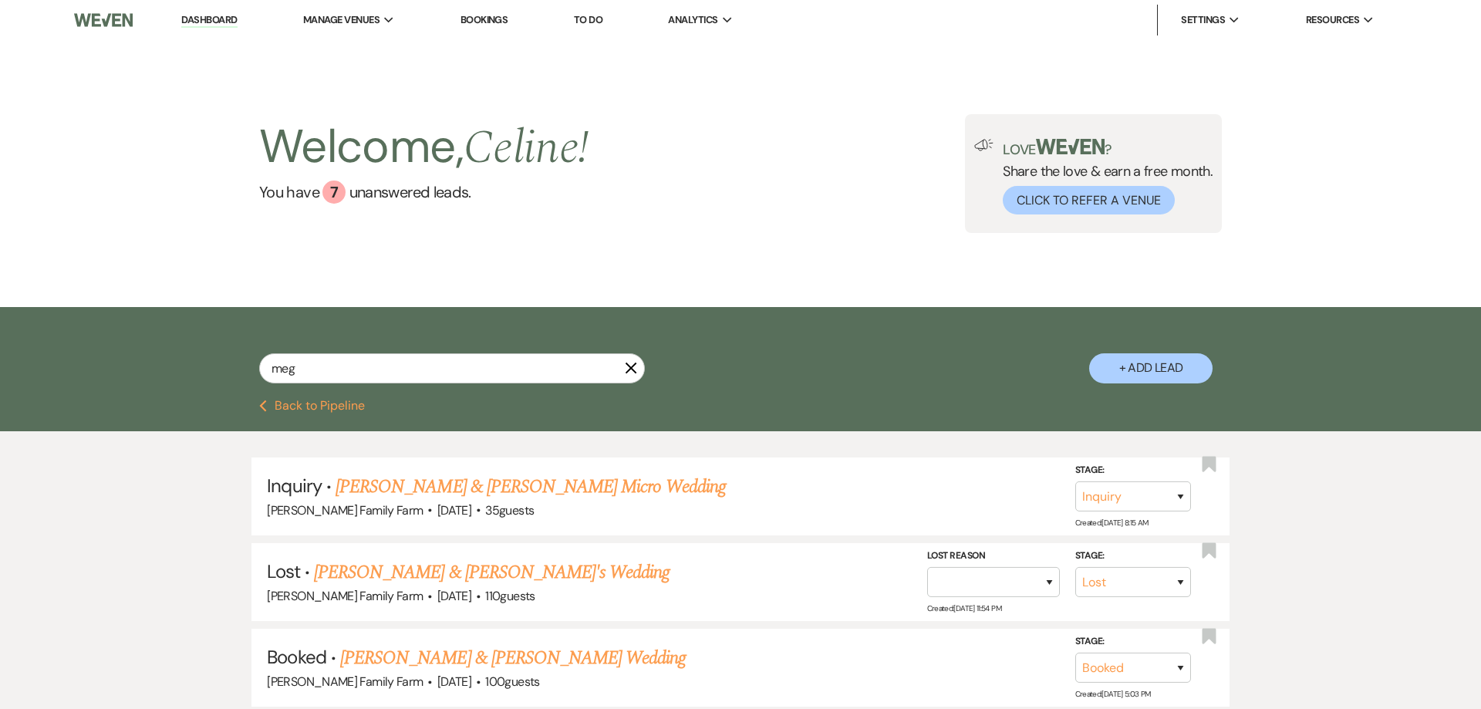
click at [631, 365] on icon "X" at bounding box center [631, 368] width 12 height 12
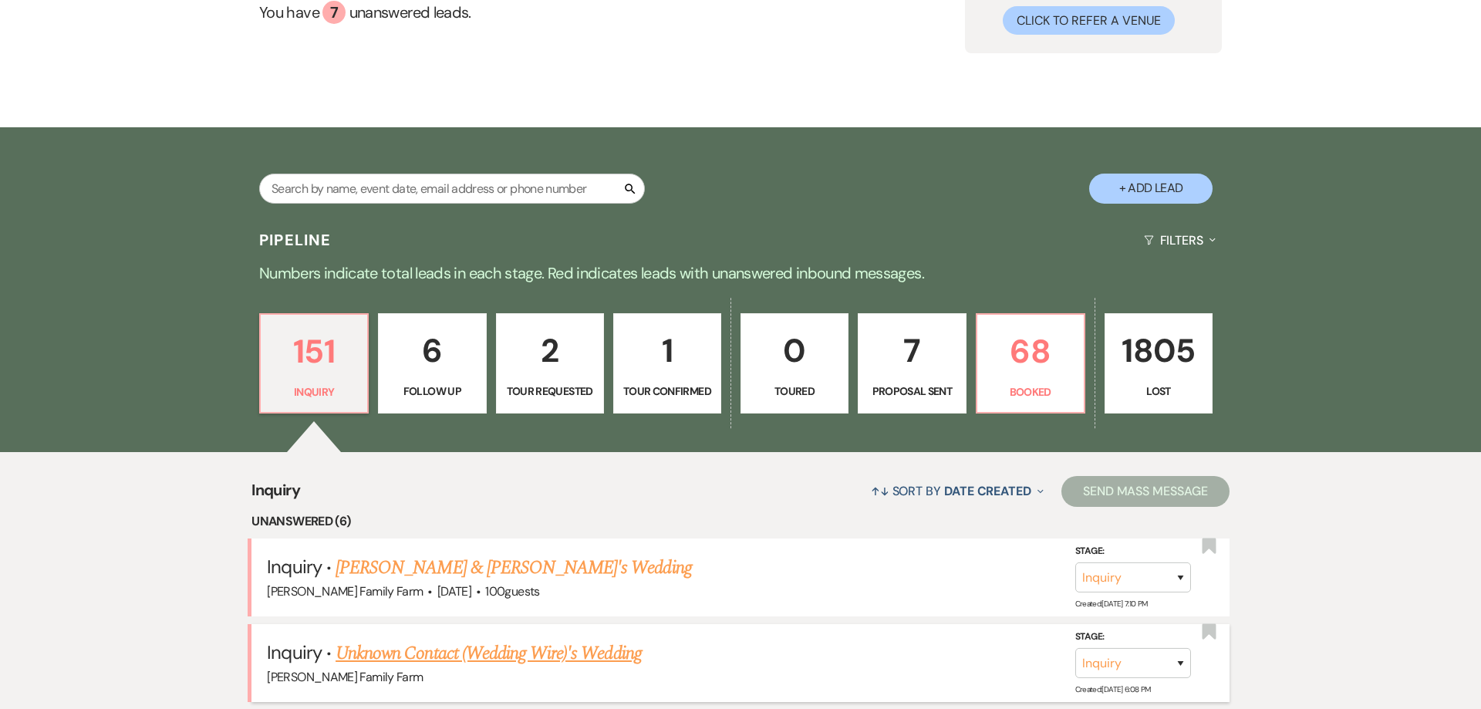
scroll to position [295, 0]
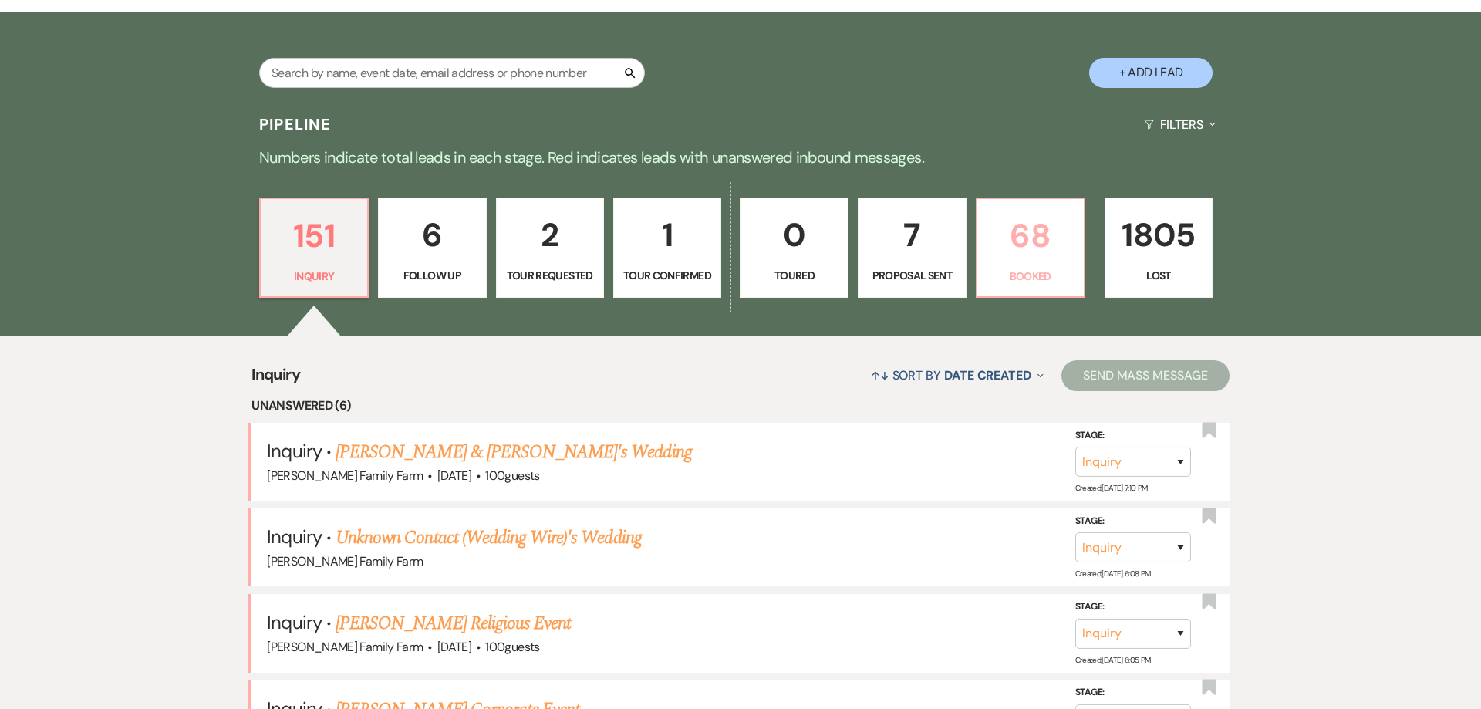
click at [1038, 277] on p "Booked" at bounding box center [1030, 276] width 88 height 17
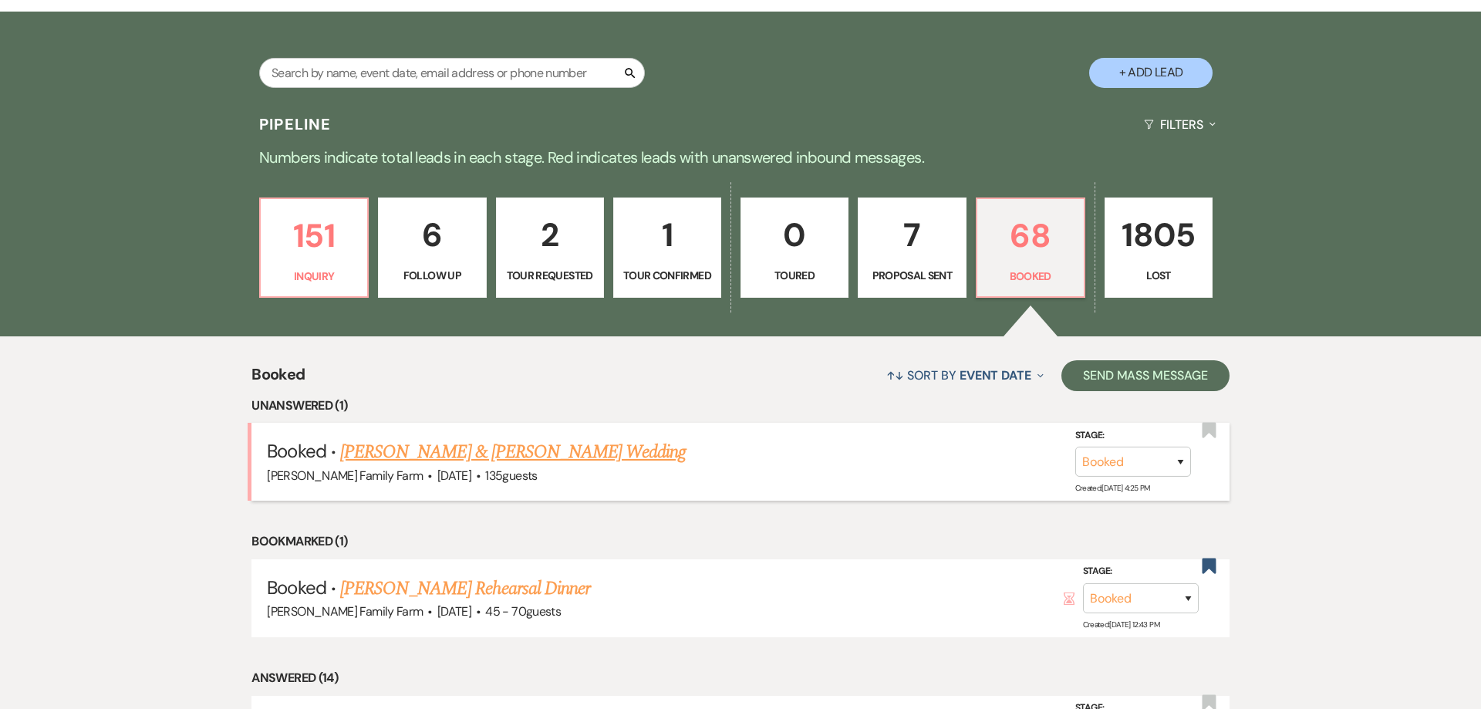
click at [423, 466] on link "[PERSON_NAME] & [PERSON_NAME] Wedding" at bounding box center [512, 452] width 345 height 28
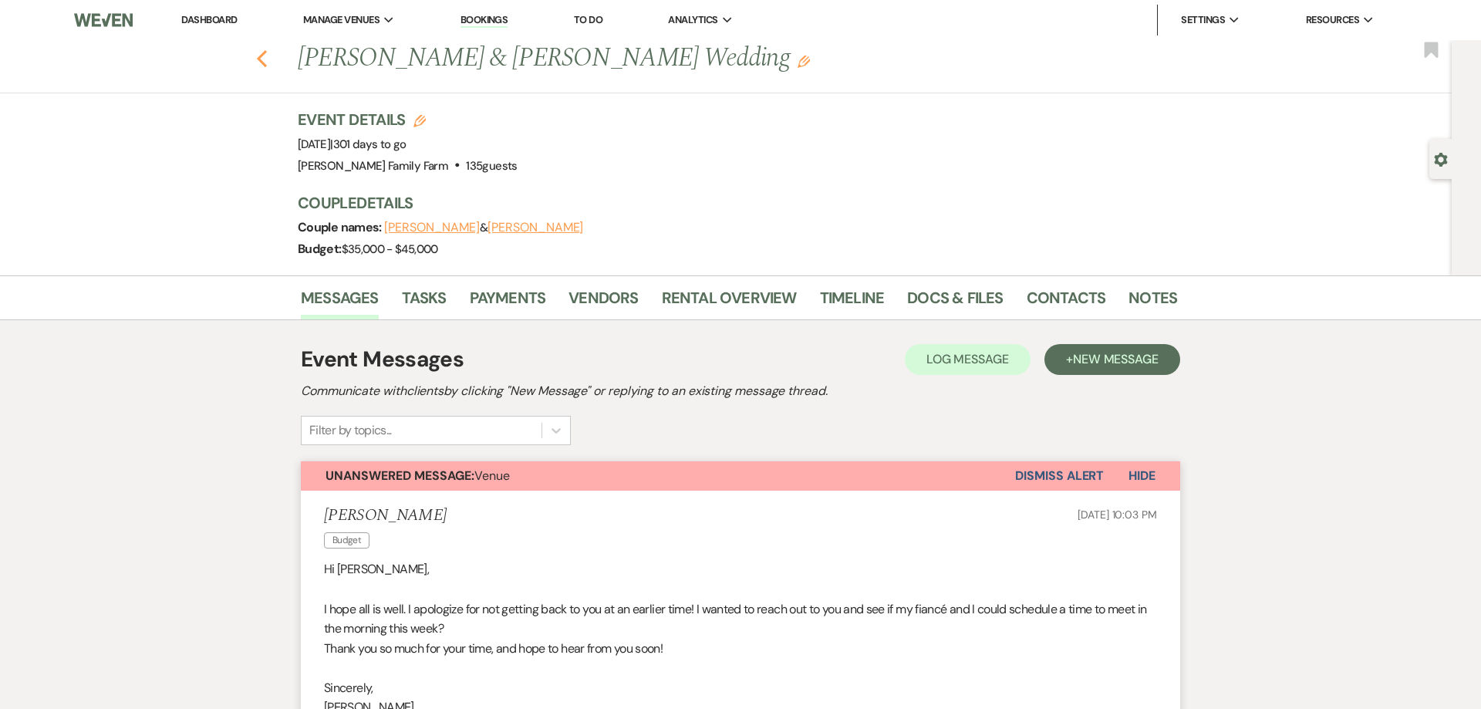
click at [264, 61] on icon "Previous" at bounding box center [262, 58] width 12 height 19
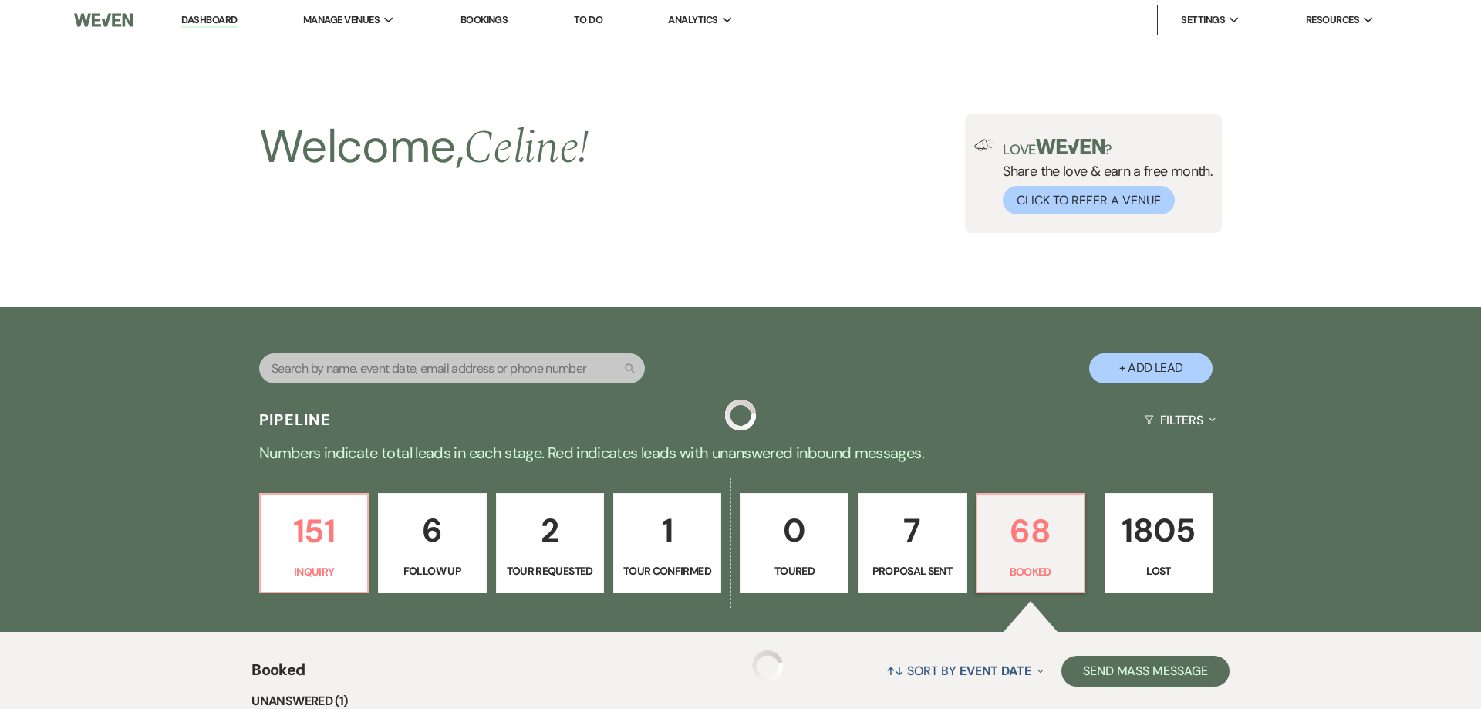
scroll to position [295, 0]
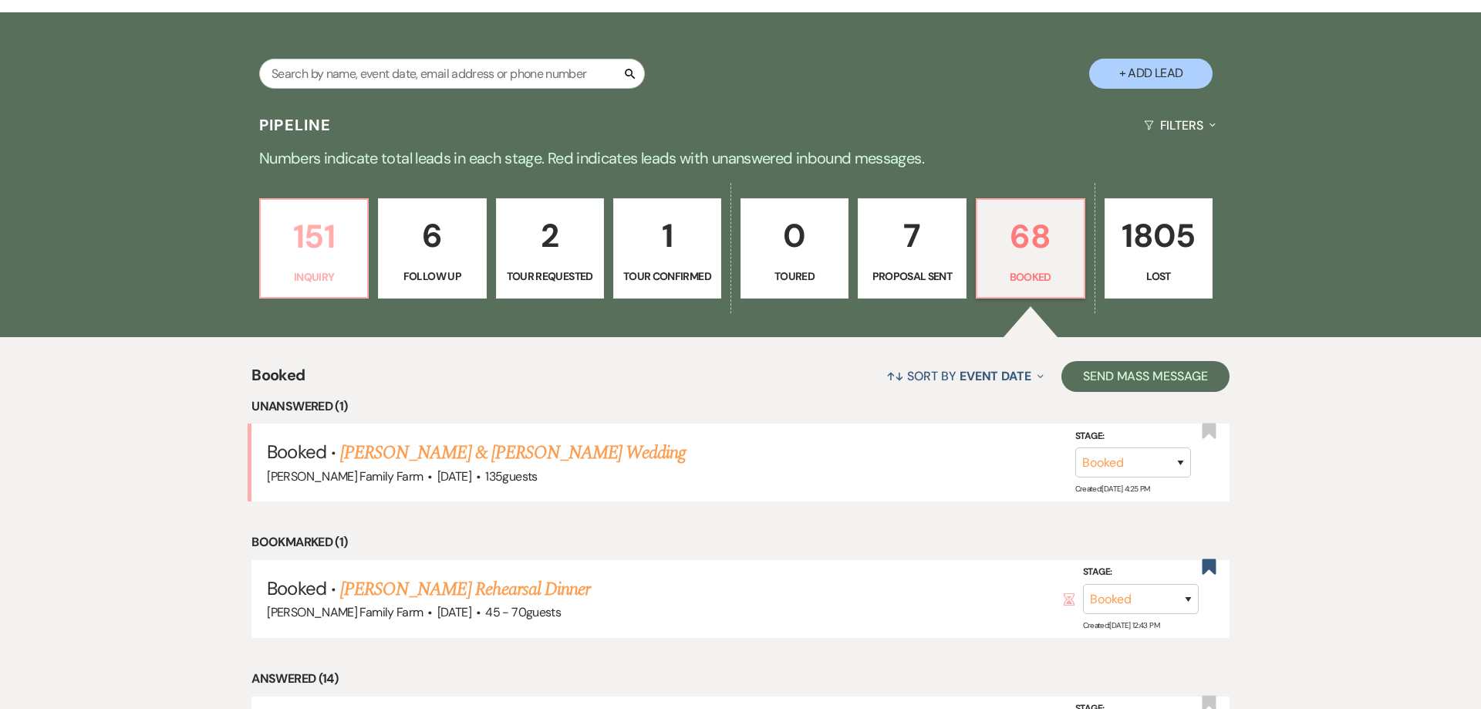
click at [316, 268] on p "Inquiry" at bounding box center [314, 276] width 88 height 17
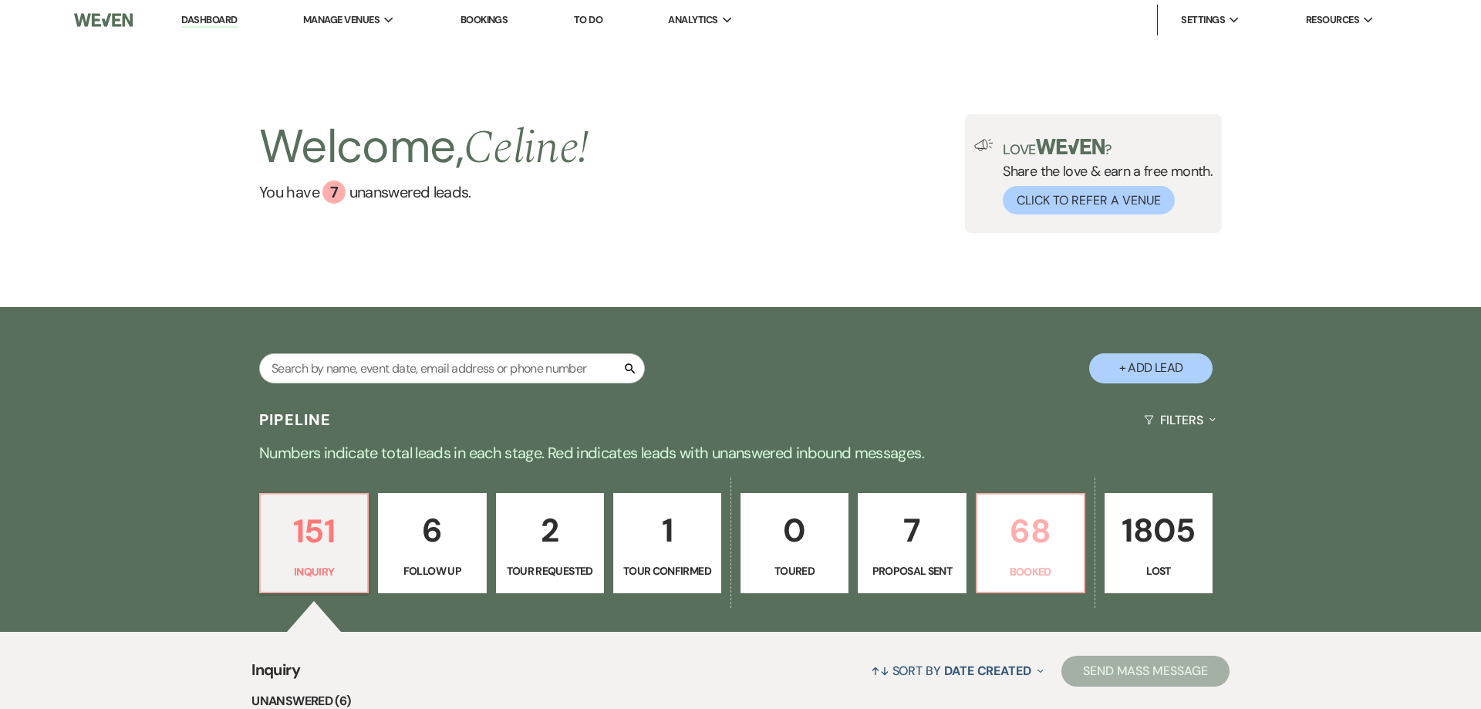
click at [1025, 574] on p "Booked" at bounding box center [1030, 571] width 88 height 17
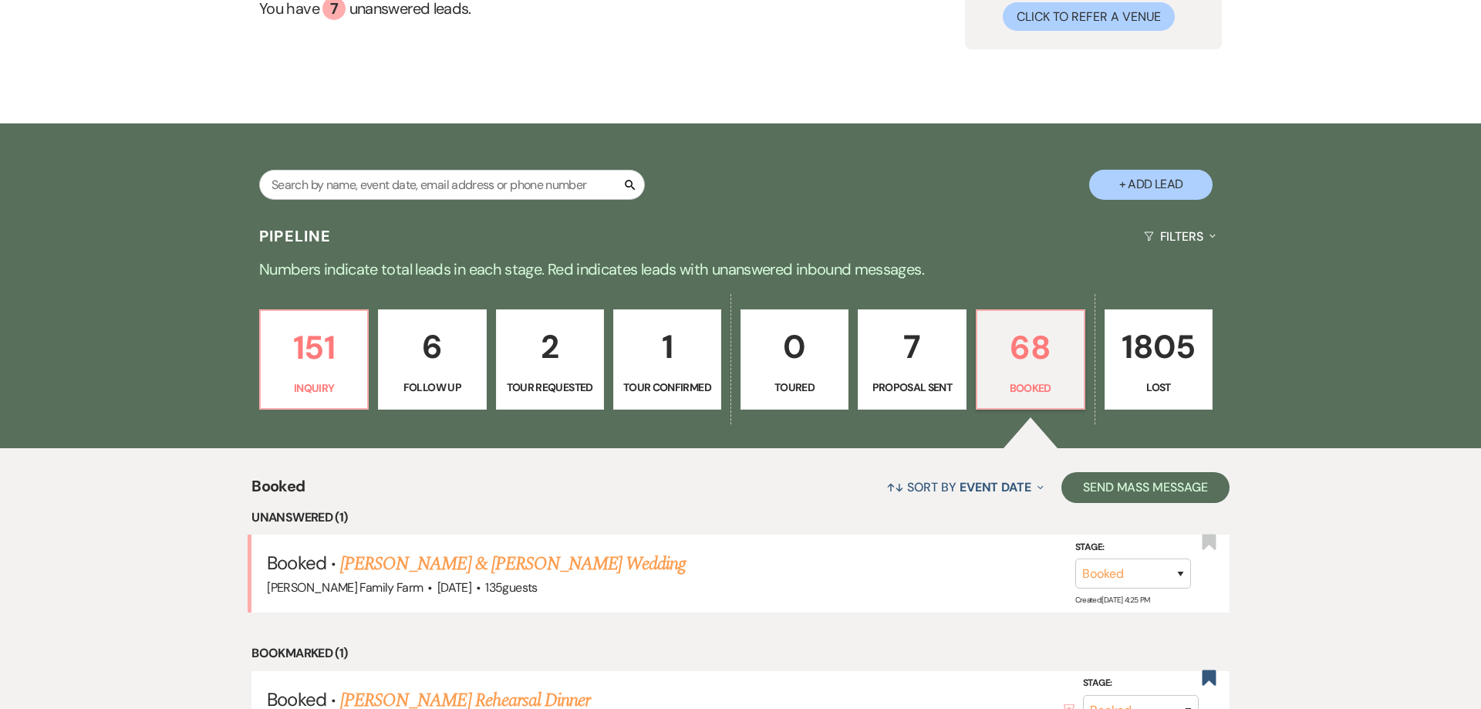
scroll to position [137, 0]
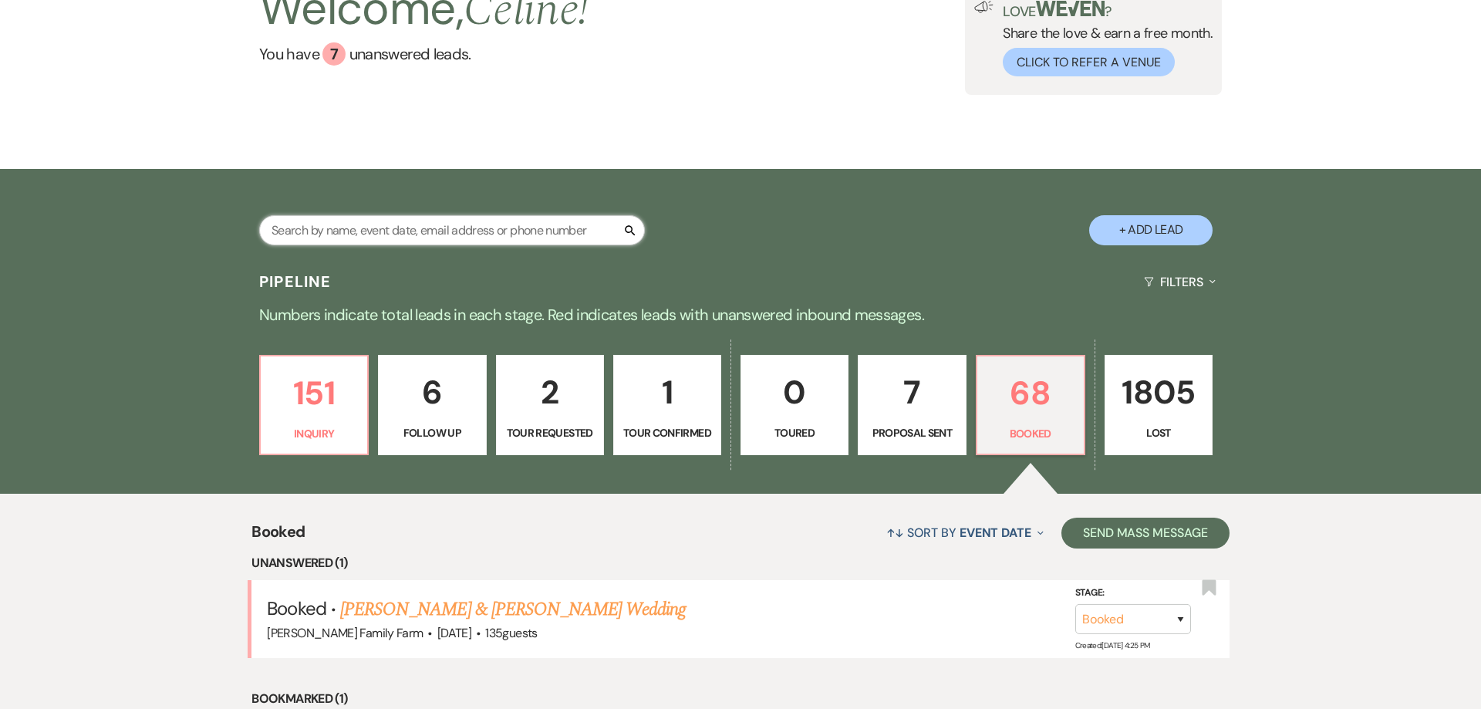
click at [344, 226] on input "text" at bounding box center [452, 231] width 386 height 30
type input "[PERSON_NAME] and [PERSON_NAME]"
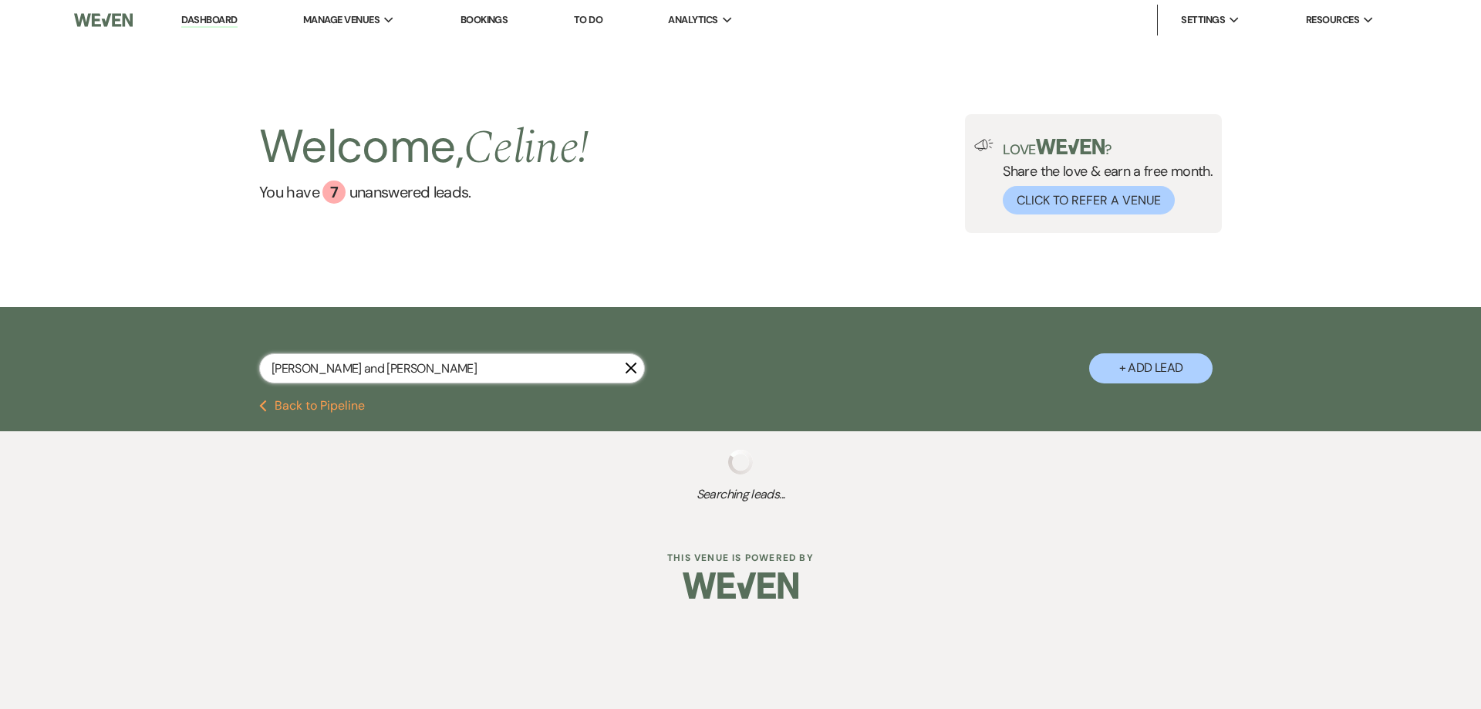
select select "8"
select select "5"
select select "8"
select select "5"
select select "8"
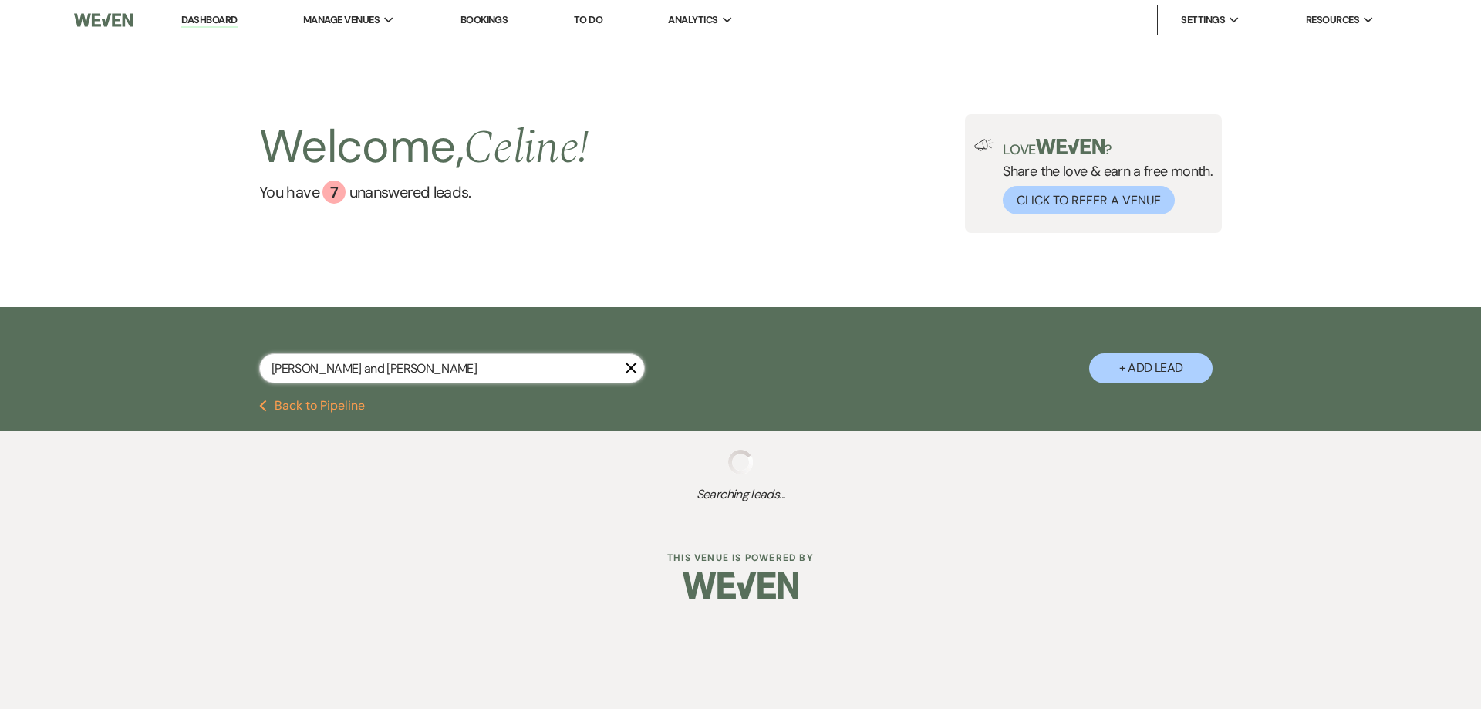
select select "9"
select select "8"
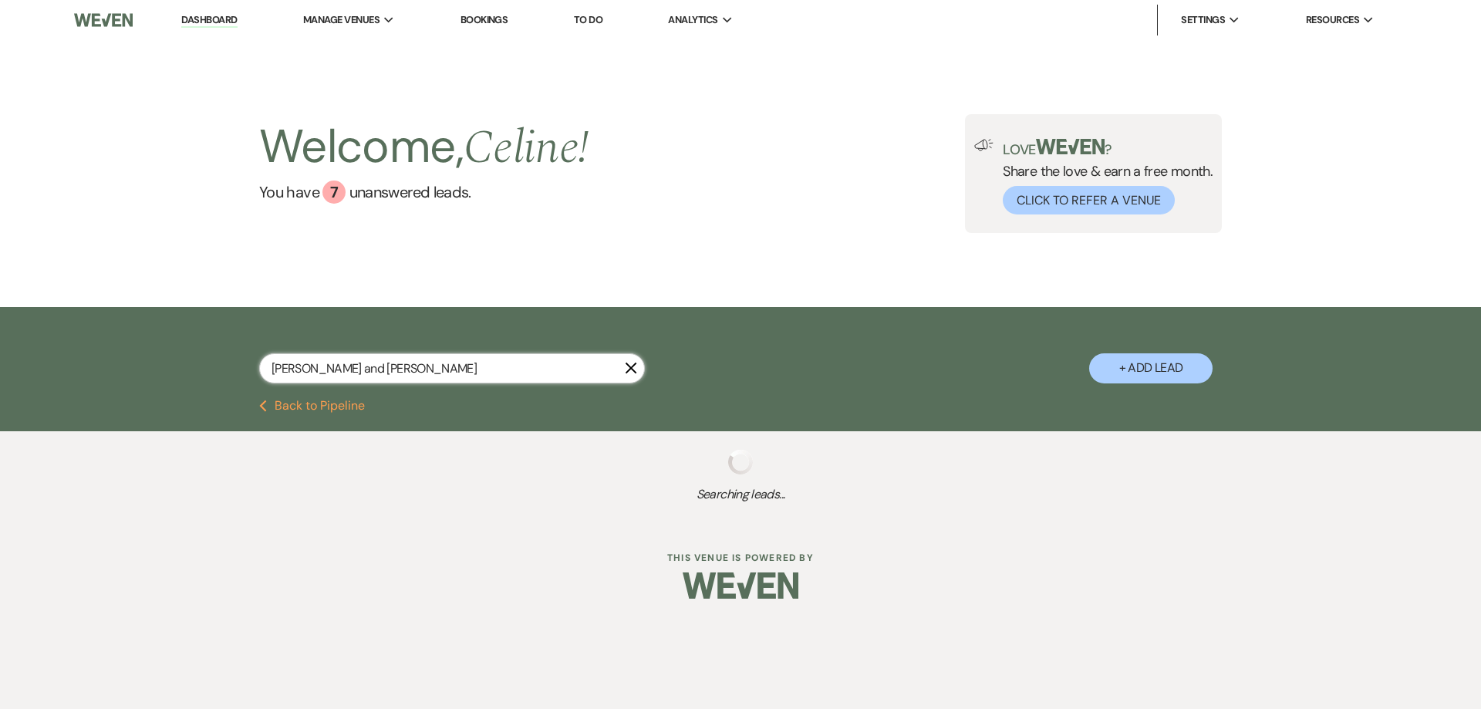
select select "8"
select select "5"
select select "8"
select select "5"
select select "8"
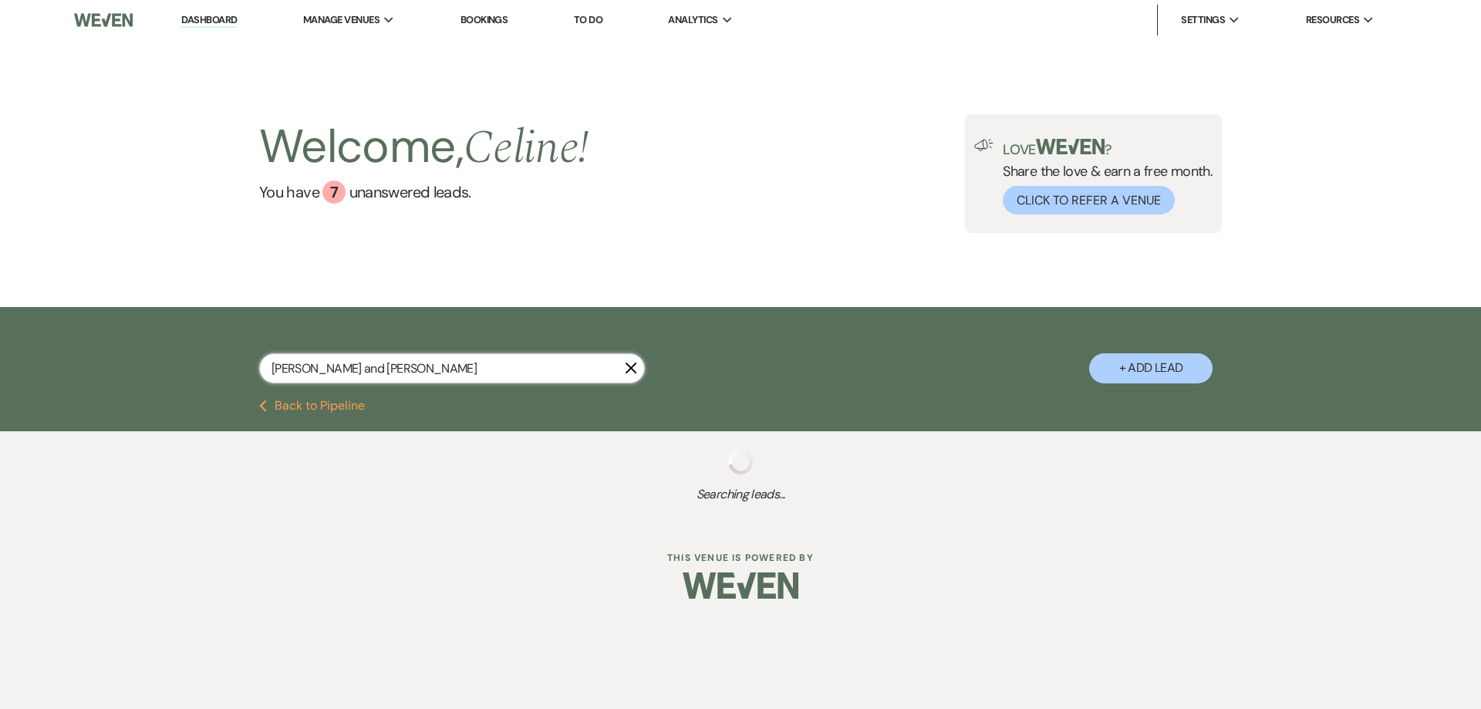
select select "5"
select select "8"
select select "5"
select select "8"
select select "5"
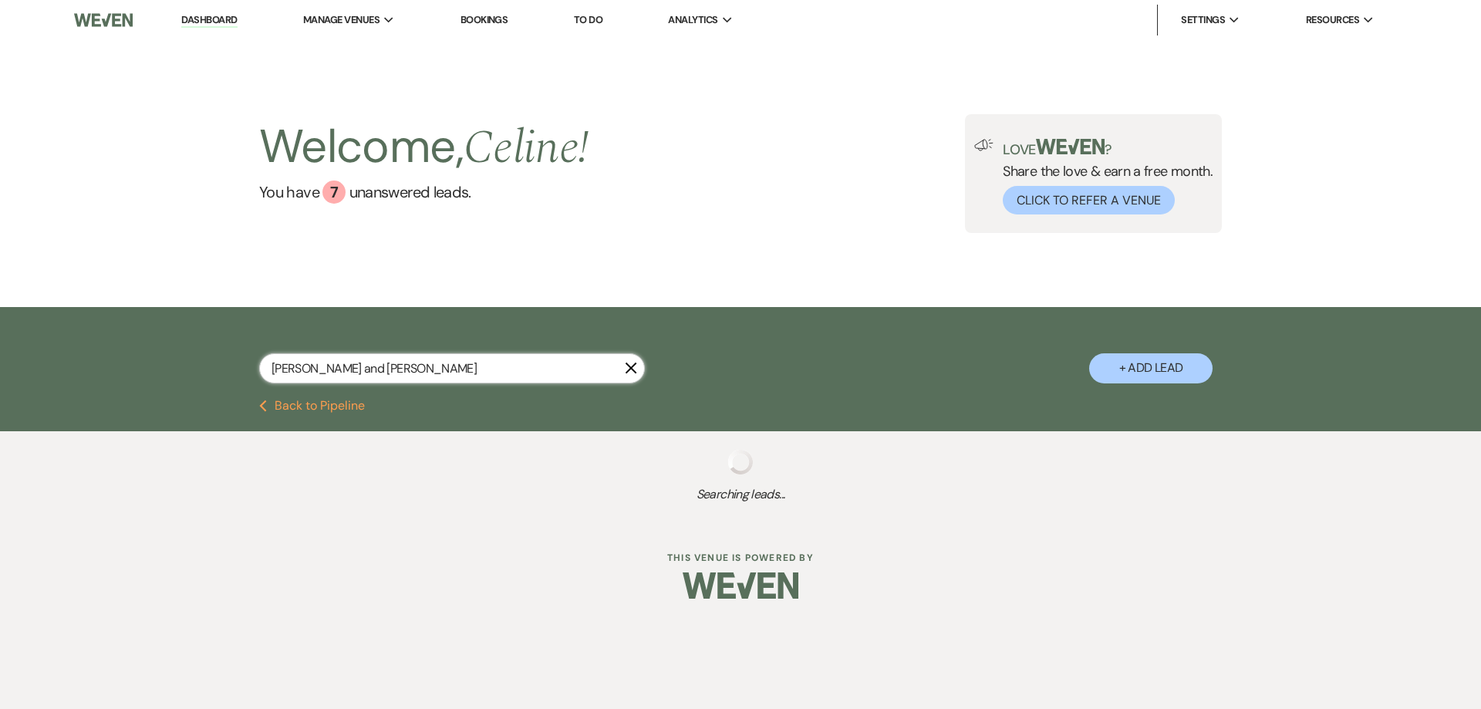
select select "8"
select select "5"
select select "8"
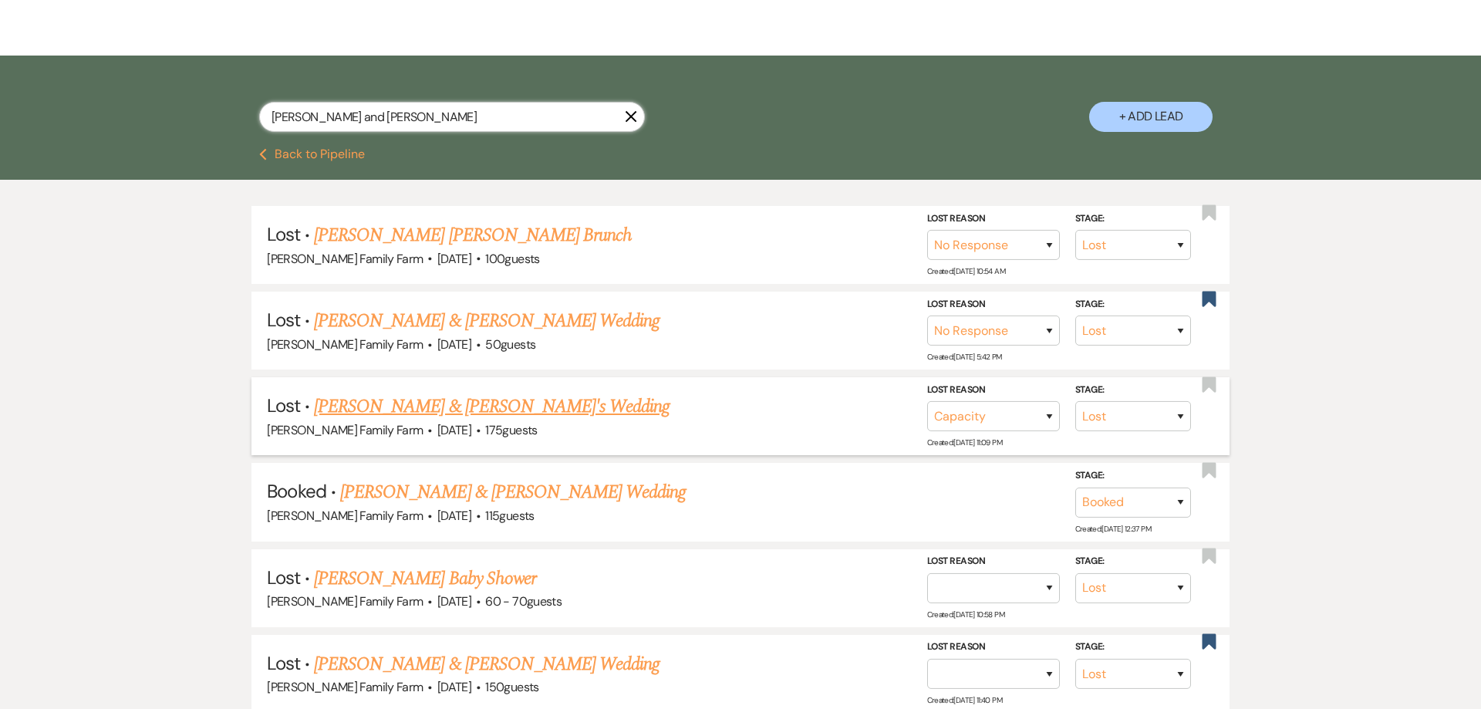
scroll to position [315, 0]
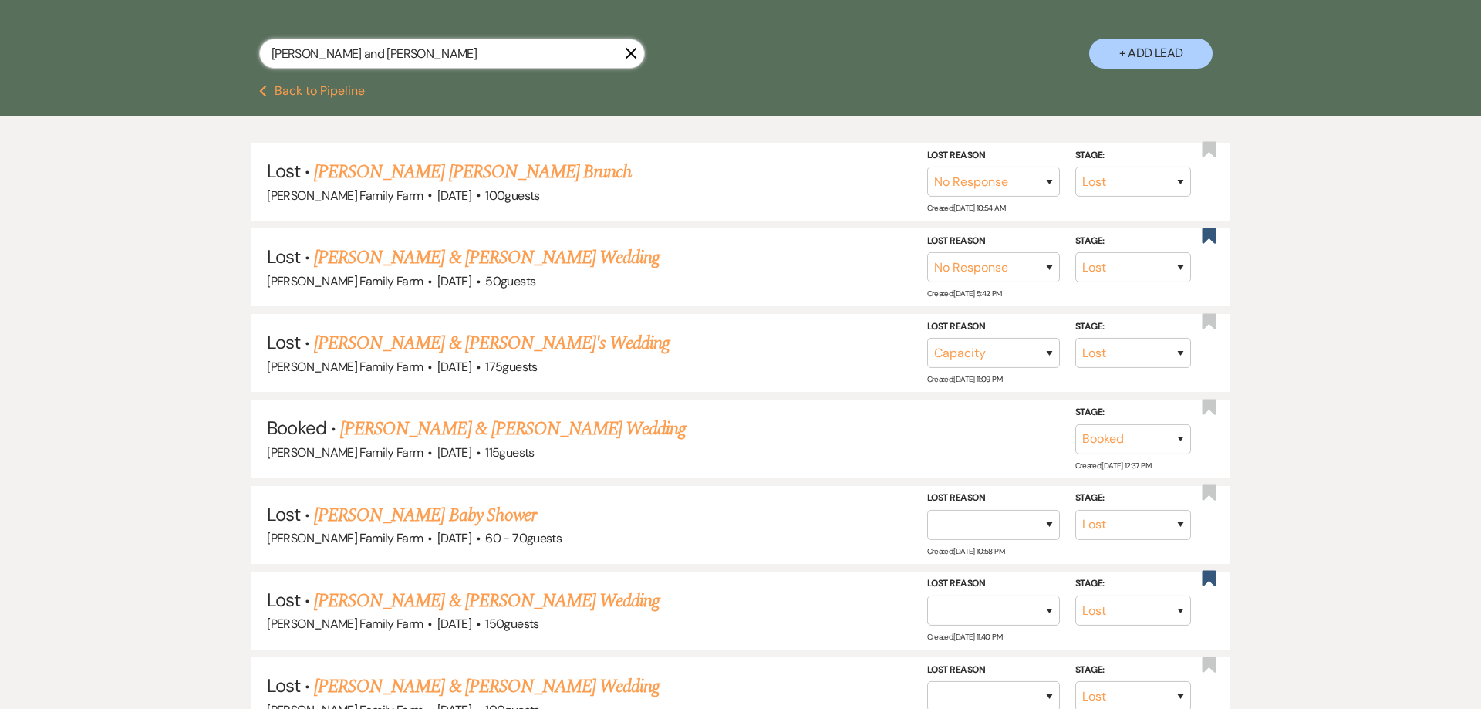
type input "[PERSON_NAME] and [PERSON_NAME]"
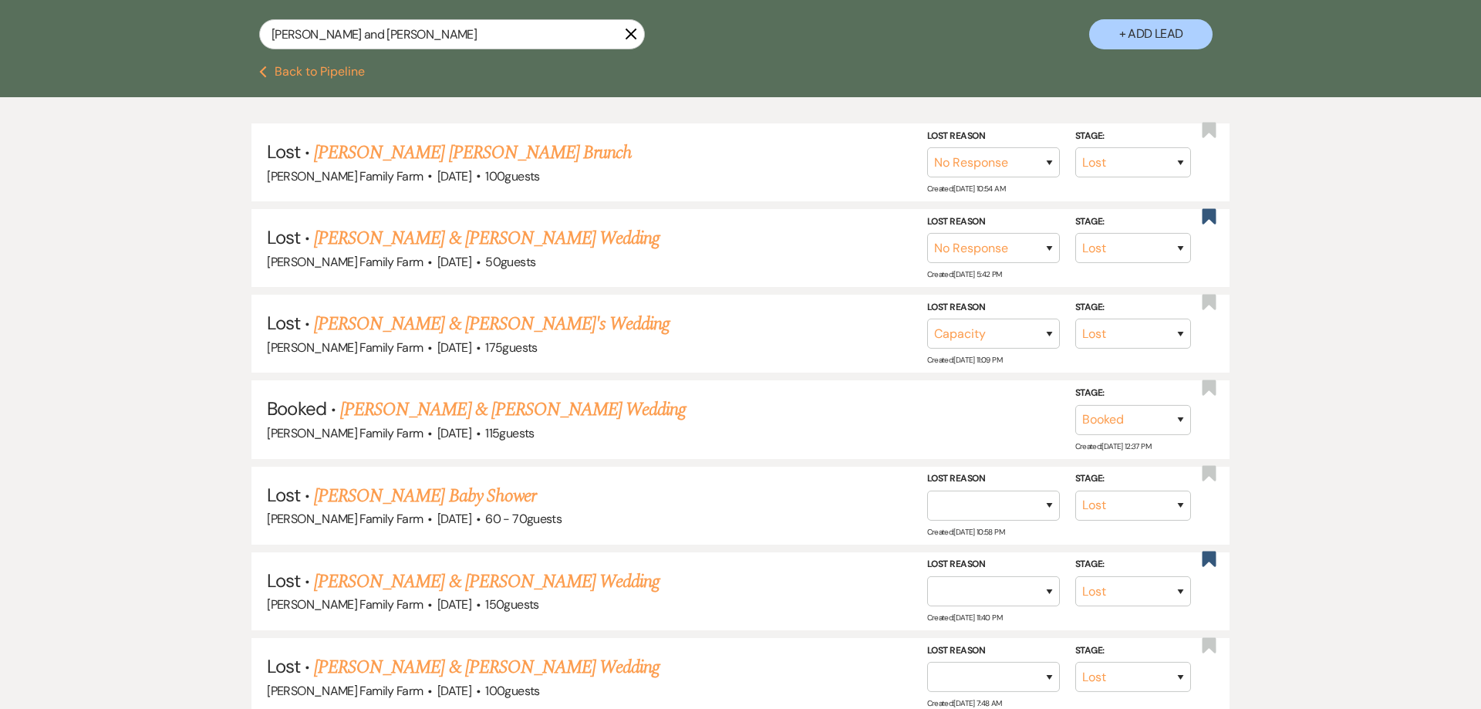
scroll to position [335, 0]
